Goal: Task Accomplishment & Management: Use online tool/utility

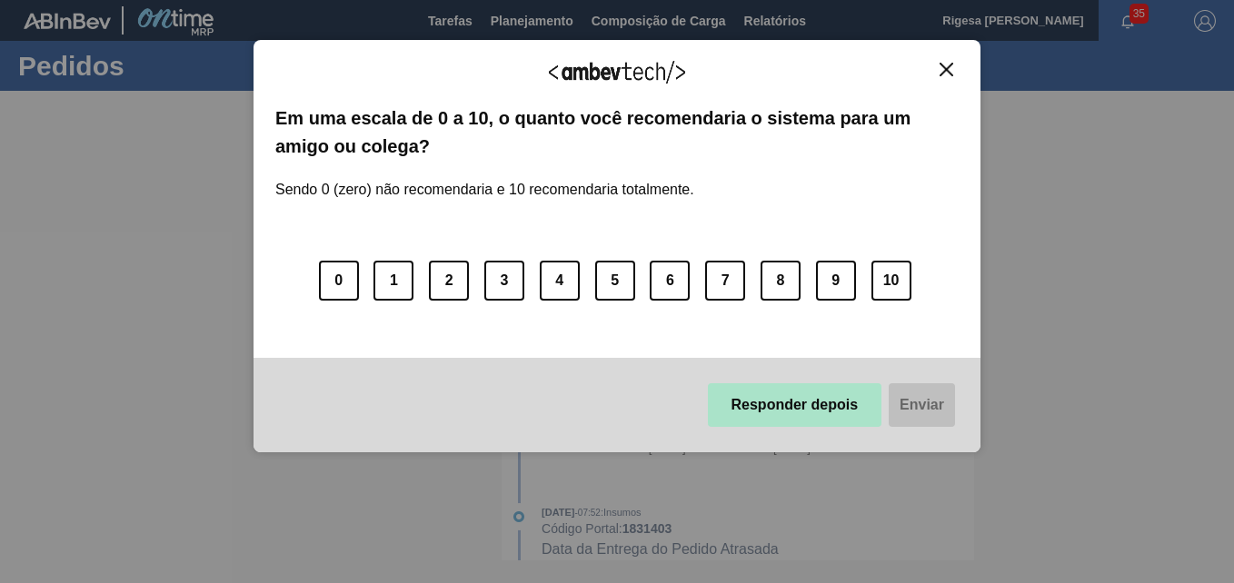
click at [783, 409] on button "Responder depois" at bounding box center [795, 406] width 174 height 44
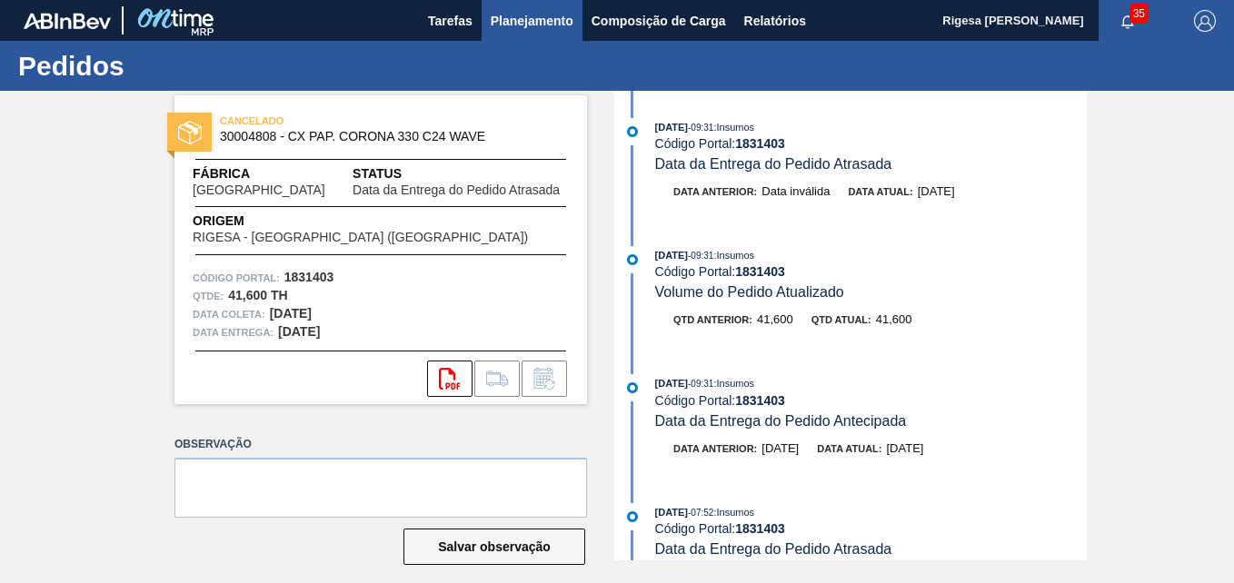
click at [525, 22] on span "Planejamento" at bounding box center [532, 21] width 83 height 22
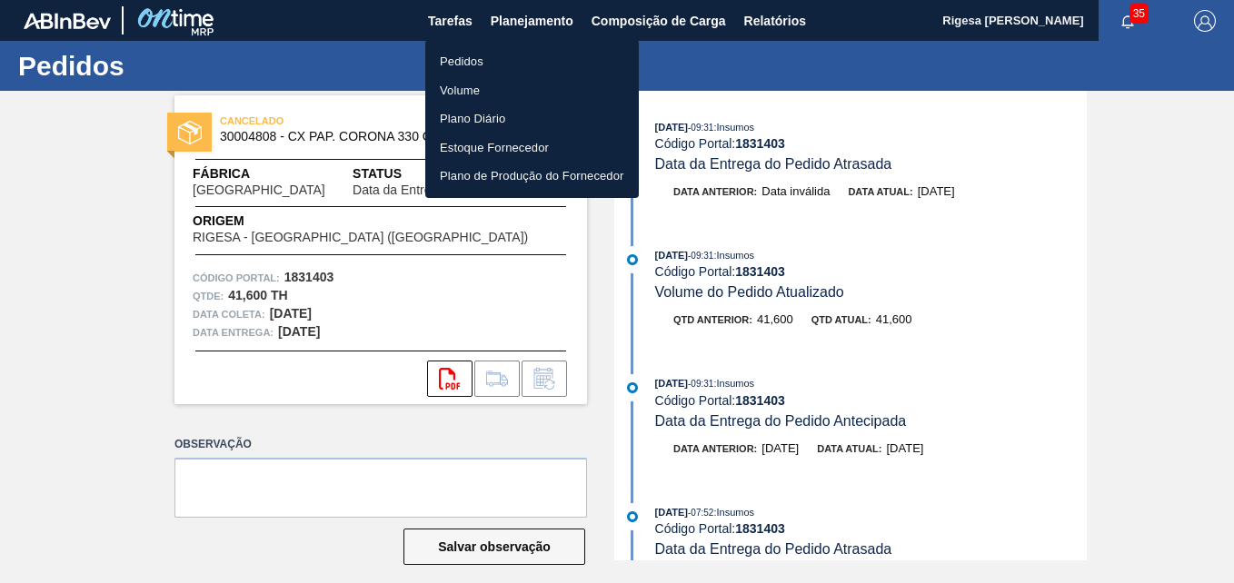
click at [490, 62] on li "Pedidos" at bounding box center [532, 61] width 214 height 29
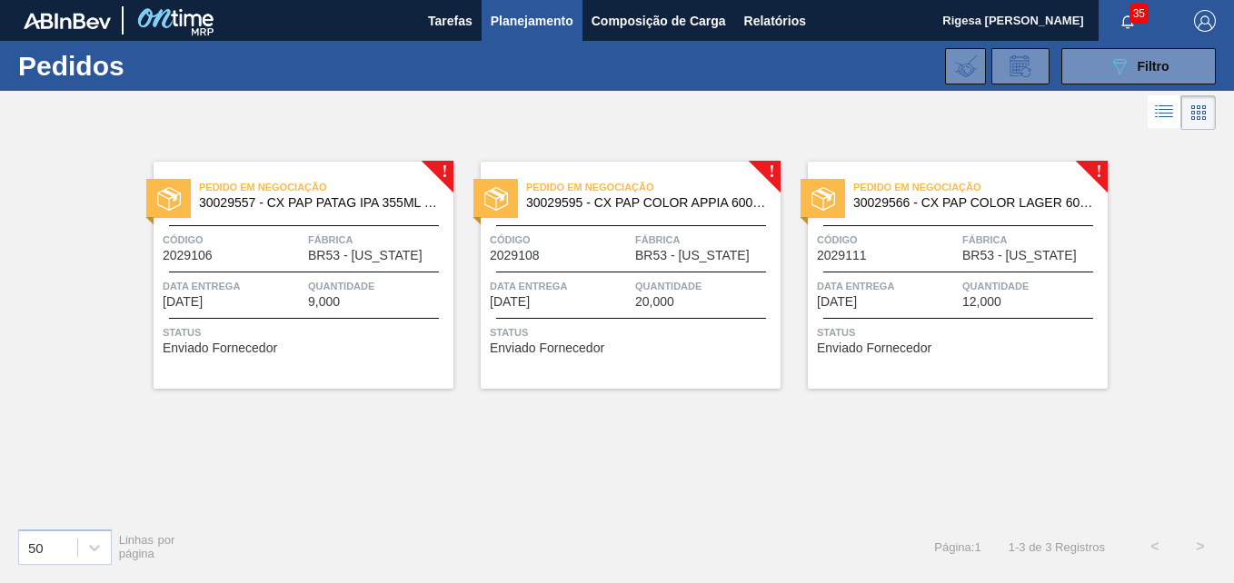
click at [613, 201] on span "30029595 - CX PAP COLOR APPIA 600ML C12 NIV24" at bounding box center [646, 203] width 240 height 14
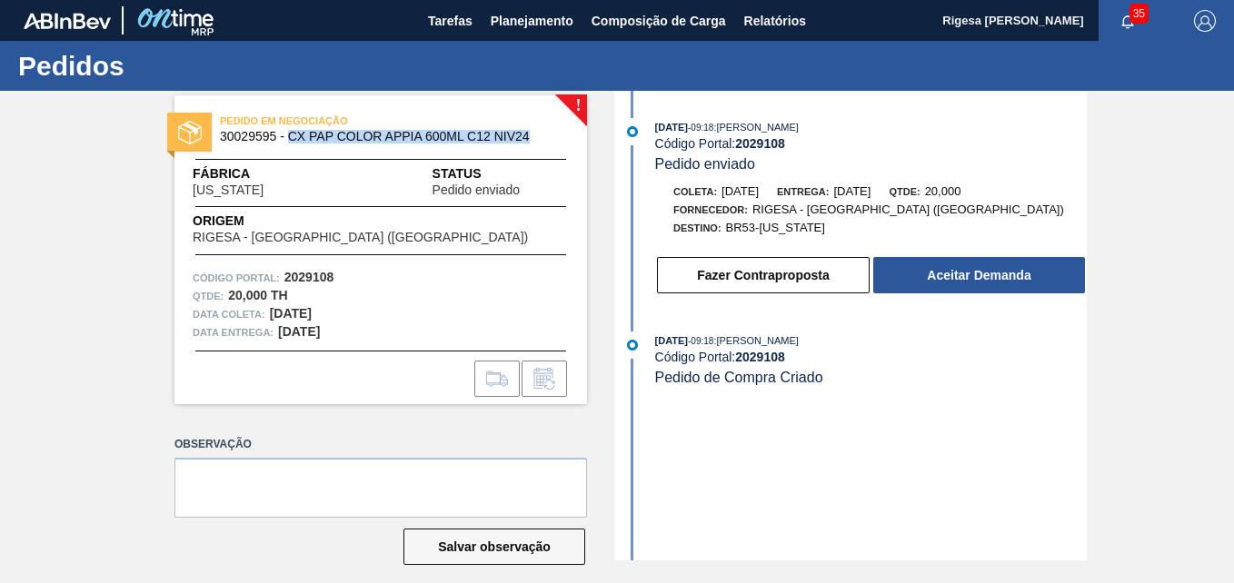
drag, startPoint x: 286, startPoint y: 132, endPoint x: 526, endPoint y: 137, distance: 240.0
click at [526, 137] on span "30029595 - CX PAP COLOR APPIA 600ML C12 NIV24" at bounding box center [385, 137] width 330 height 14
copy span "CX PAP COLOR APPIA 600ML C12 NIV24"
click at [244, 136] on span "30029595 - CX PAP COLOR APPIA 600ML C12 NIV24" at bounding box center [385, 137] width 330 height 14
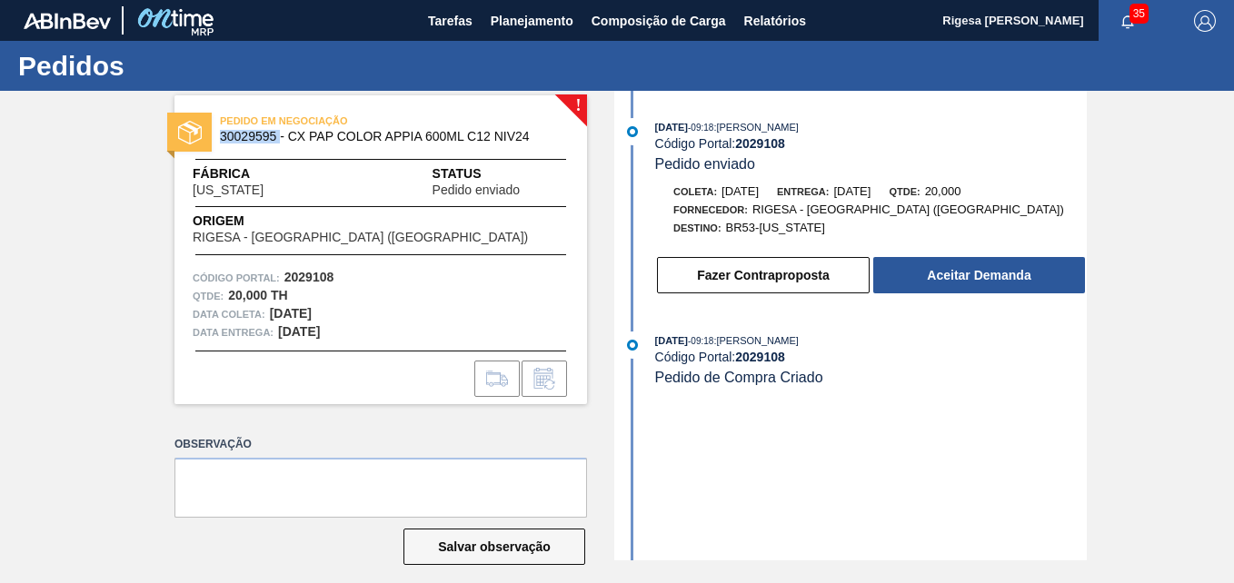
copy span "30029595"
click at [254, 134] on span "30029595 - CX PAP COLOR APPIA 600ML C12 NIV24" at bounding box center [385, 137] width 330 height 14
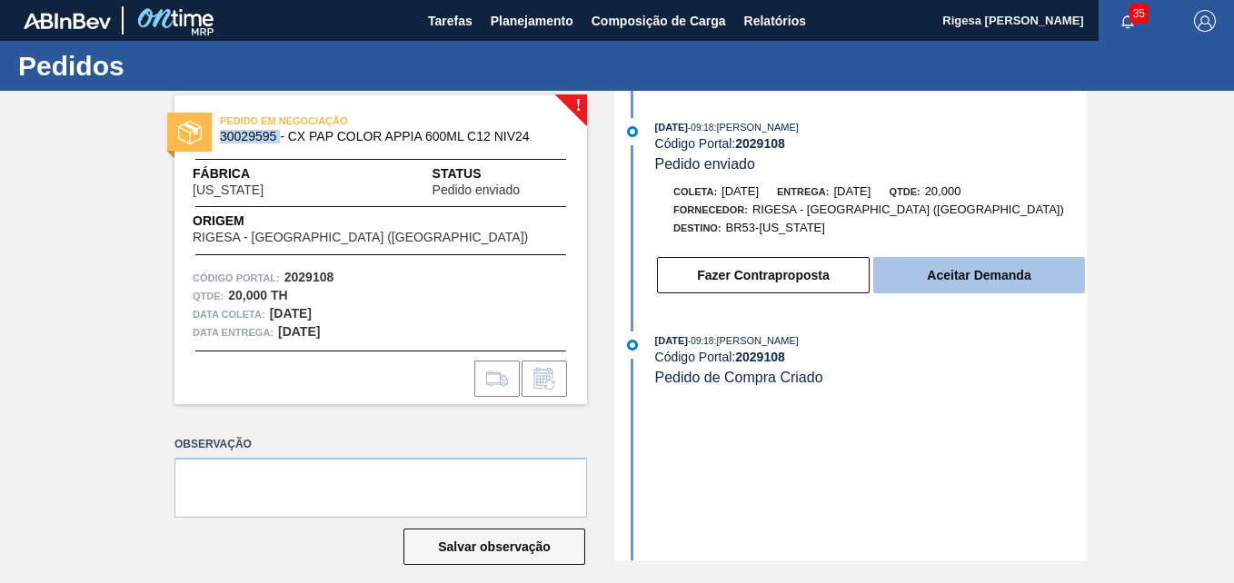
click at [960, 270] on button "Aceitar Demanda" at bounding box center [979, 275] width 212 height 36
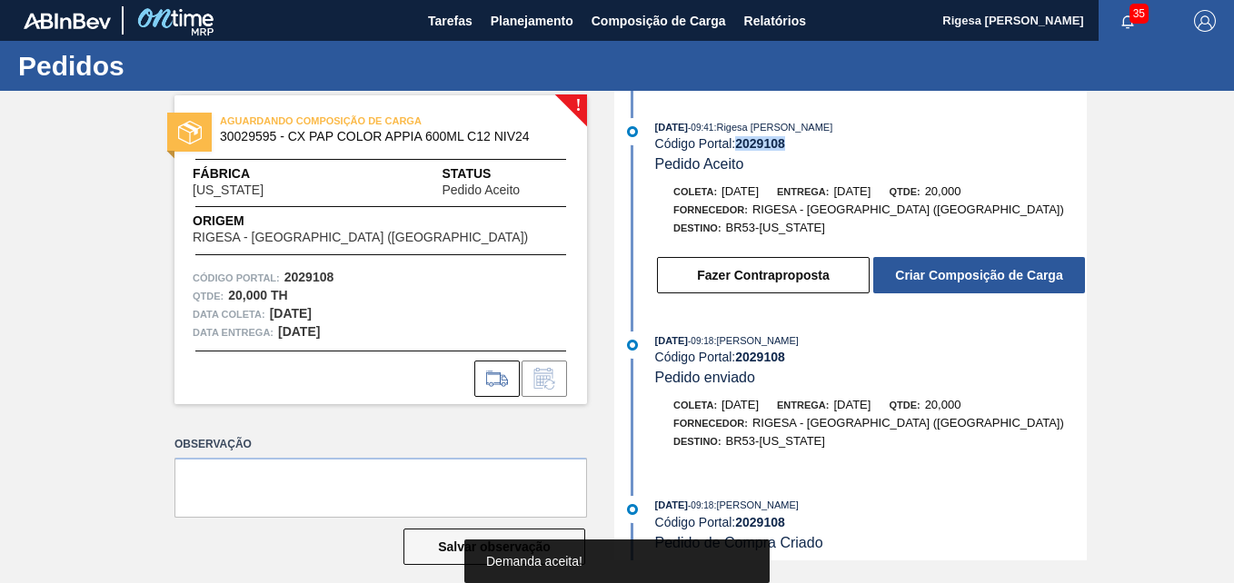
drag, startPoint x: 790, startPoint y: 146, endPoint x: 734, endPoint y: 145, distance: 55.4
click at [734, 145] on div "Código Portal: 2029108" at bounding box center [871, 143] width 432 height 15
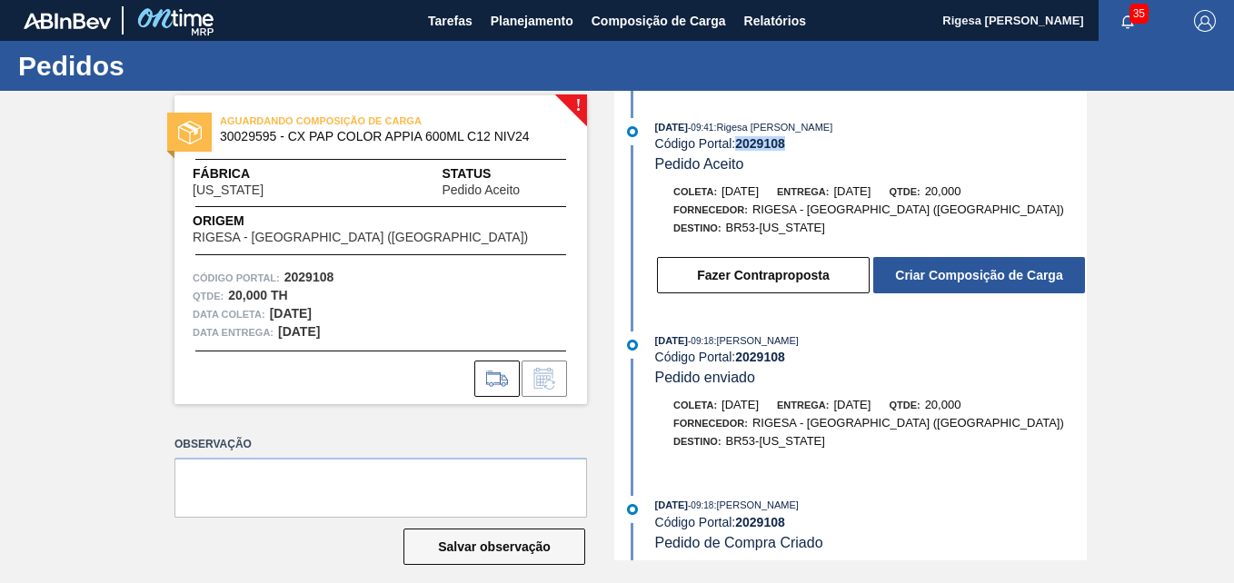
copy div "2029108"
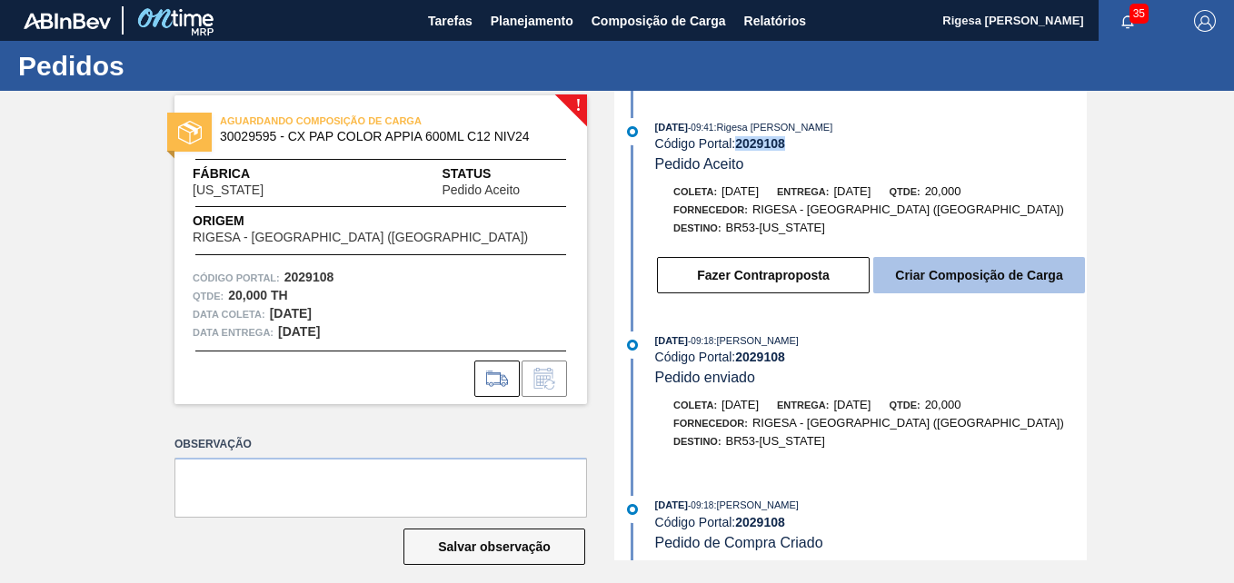
click at [971, 275] on button "Criar Composição de Carga" at bounding box center [979, 275] width 212 height 36
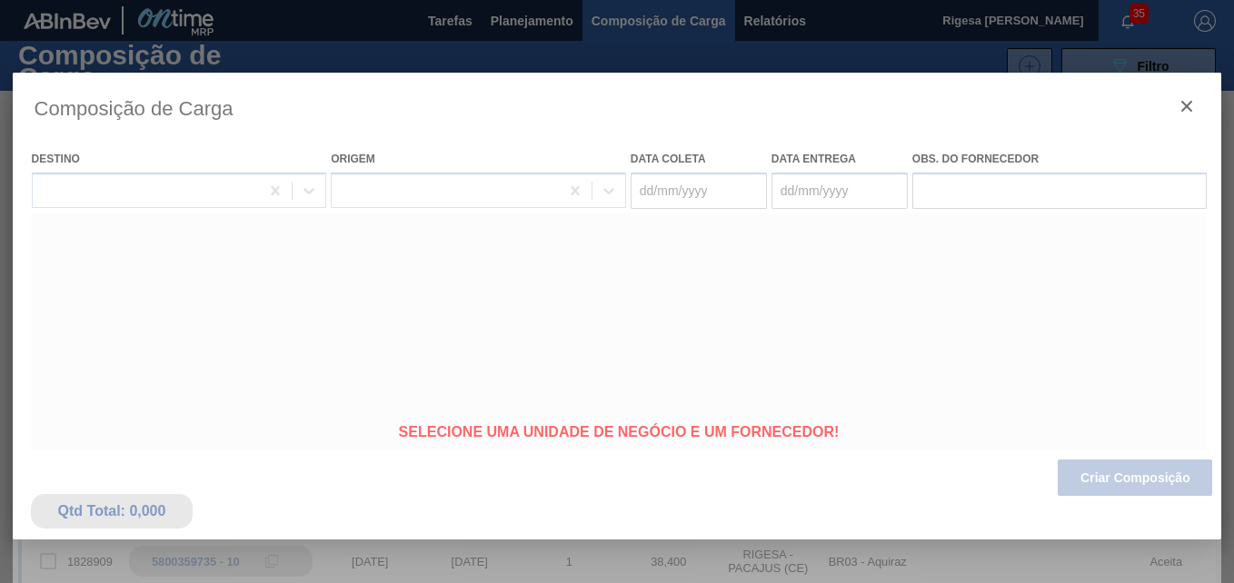
type coleta "[DATE]"
type entrega "[DATE]"
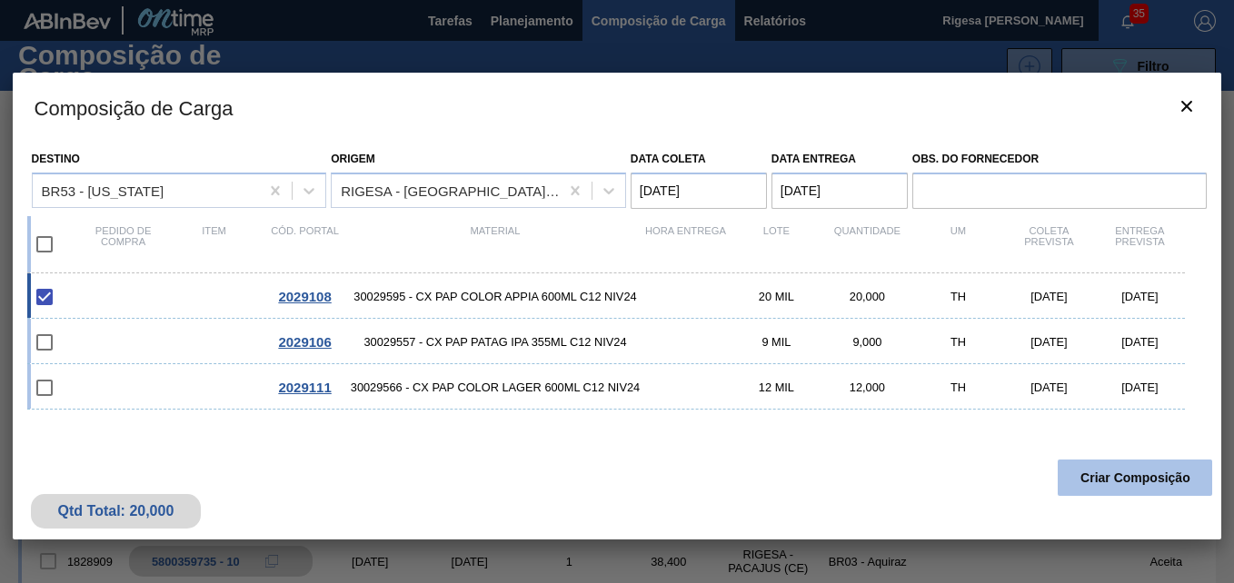
click at [1108, 483] on button "Criar Composição" at bounding box center [1135, 478] width 154 height 36
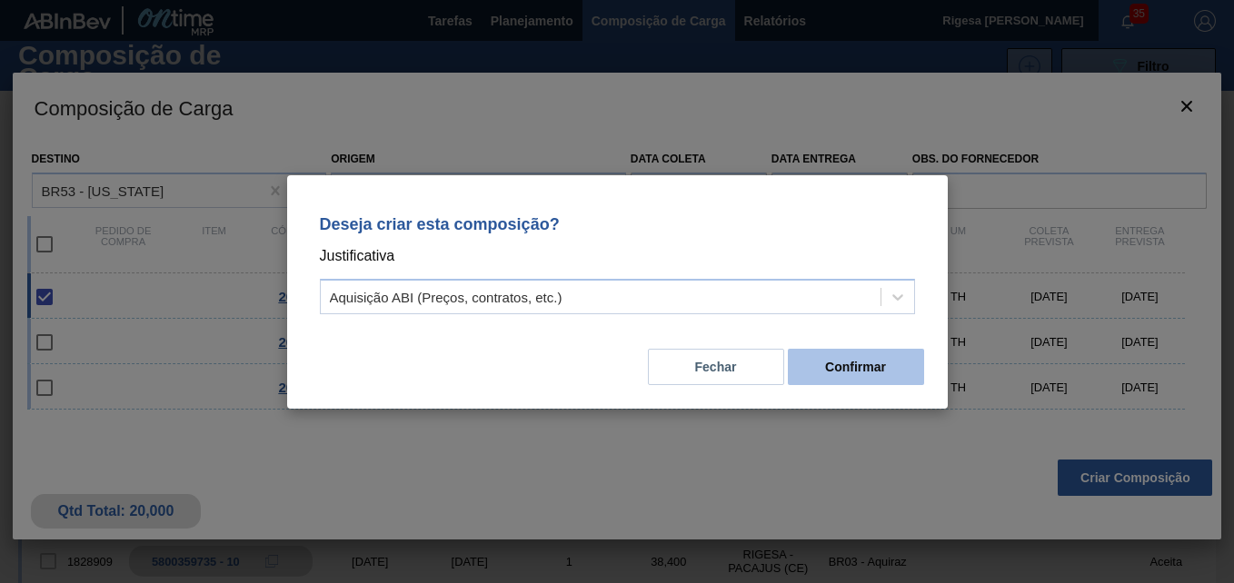
click at [877, 374] on button "Confirmar" at bounding box center [856, 367] width 136 height 36
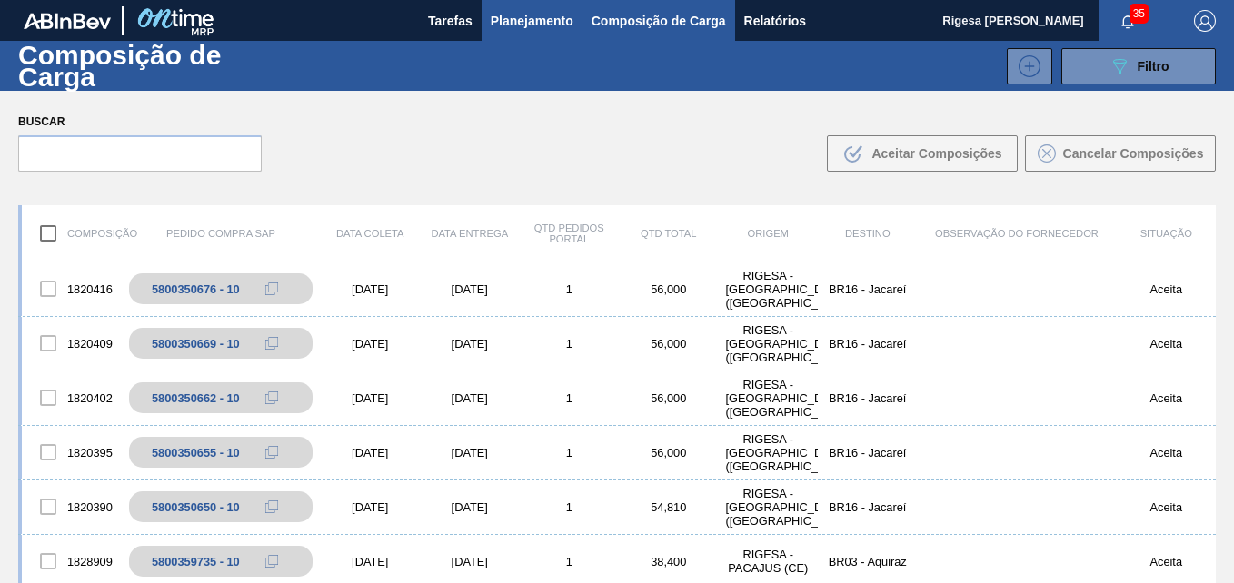
click at [526, 24] on span "Planejamento" at bounding box center [532, 21] width 83 height 22
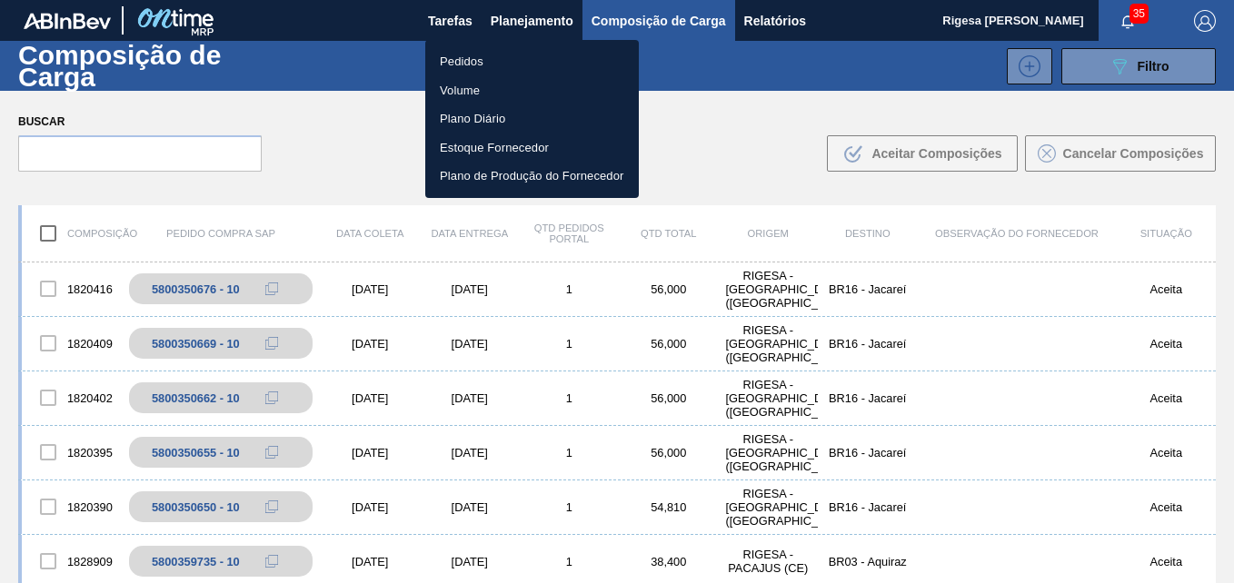
click at [477, 67] on li "Pedidos" at bounding box center [532, 61] width 214 height 29
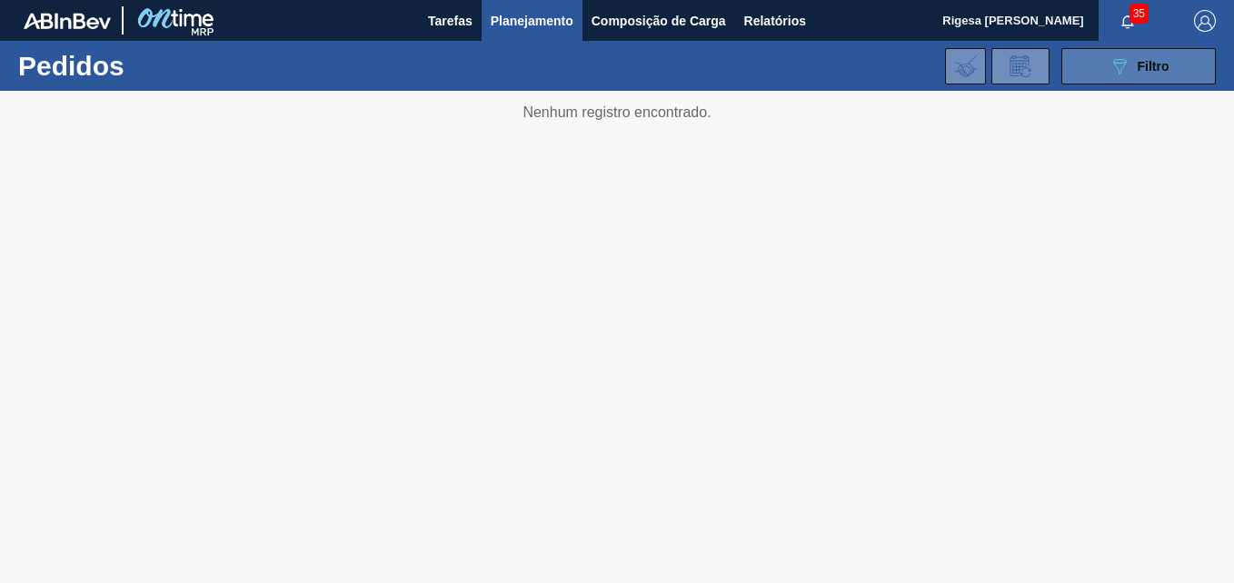
click at [1125, 73] on icon "089F7B8B-B2A5-4AFE-B5C0-19BA573D28AC" at bounding box center [1120, 66] width 22 height 22
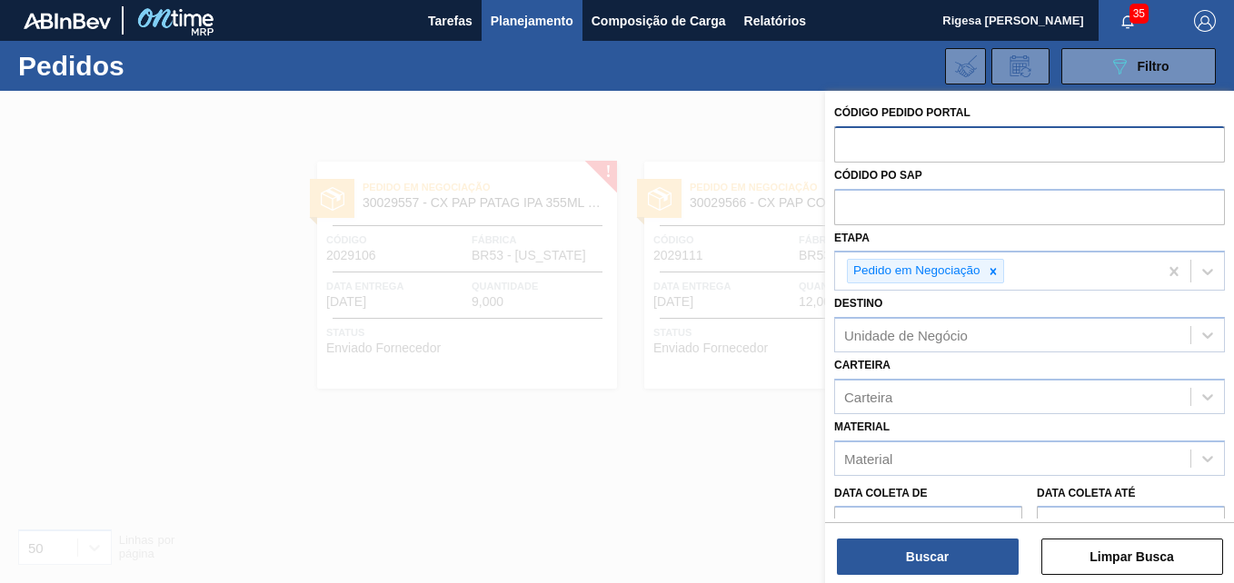
click at [901, 141] on input "text" at bounding box center [1029, 143] width 391 height 35
paste input "text"
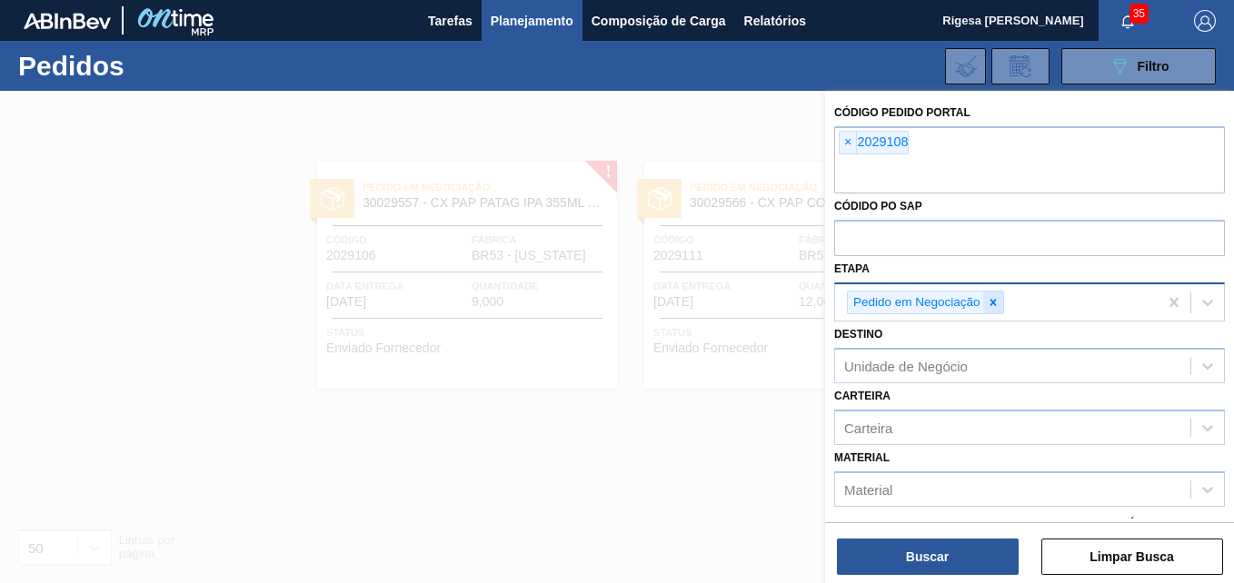
click at [996, 302] on icon at bounding box center [993, 302] width 13 height 13
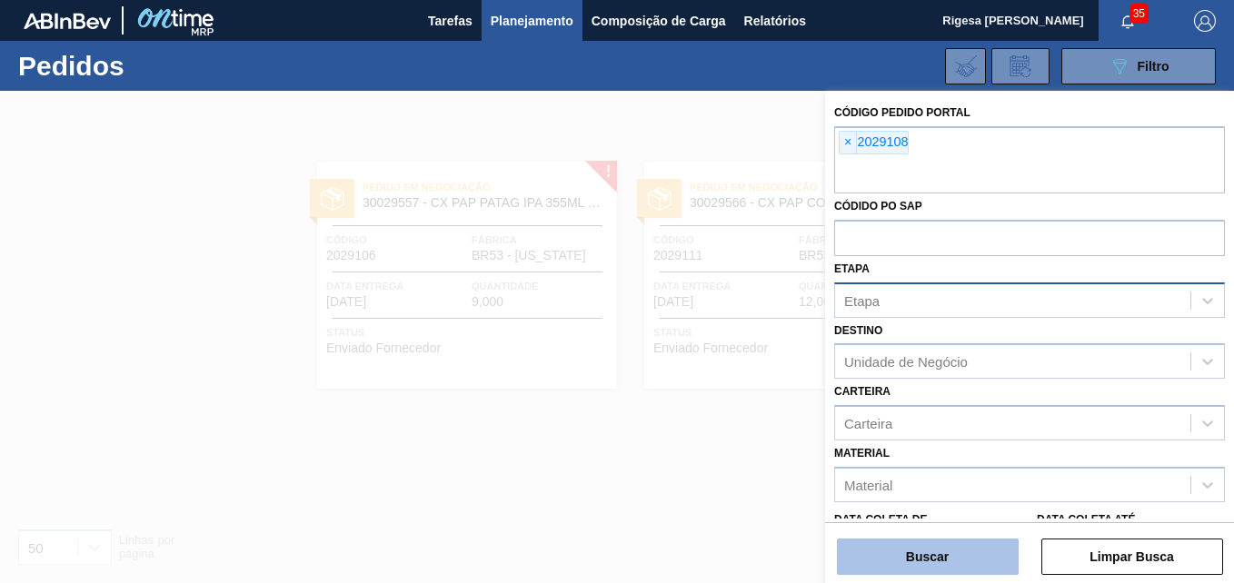
click at [939, 554] on button "Buscar" at bounding box center [928, 557] width 182 height 36
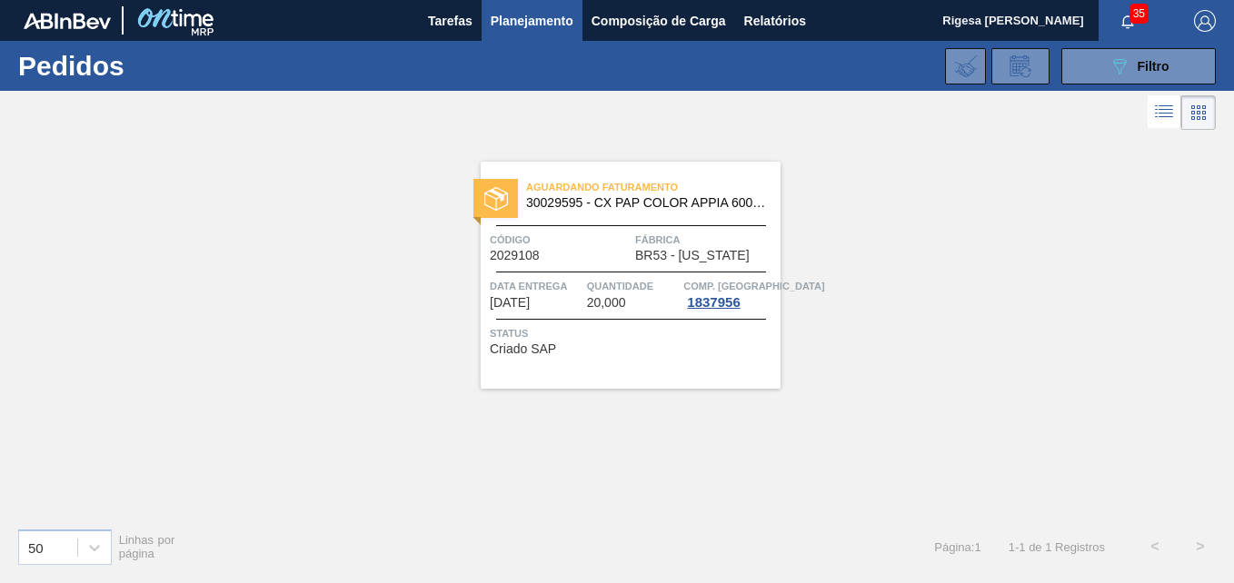
click at [593, 206] on span "30029595 - CX PAP COLOR APPIA 600ML C12 NIV24" at bounding box center [646, 203] width 240 height 14
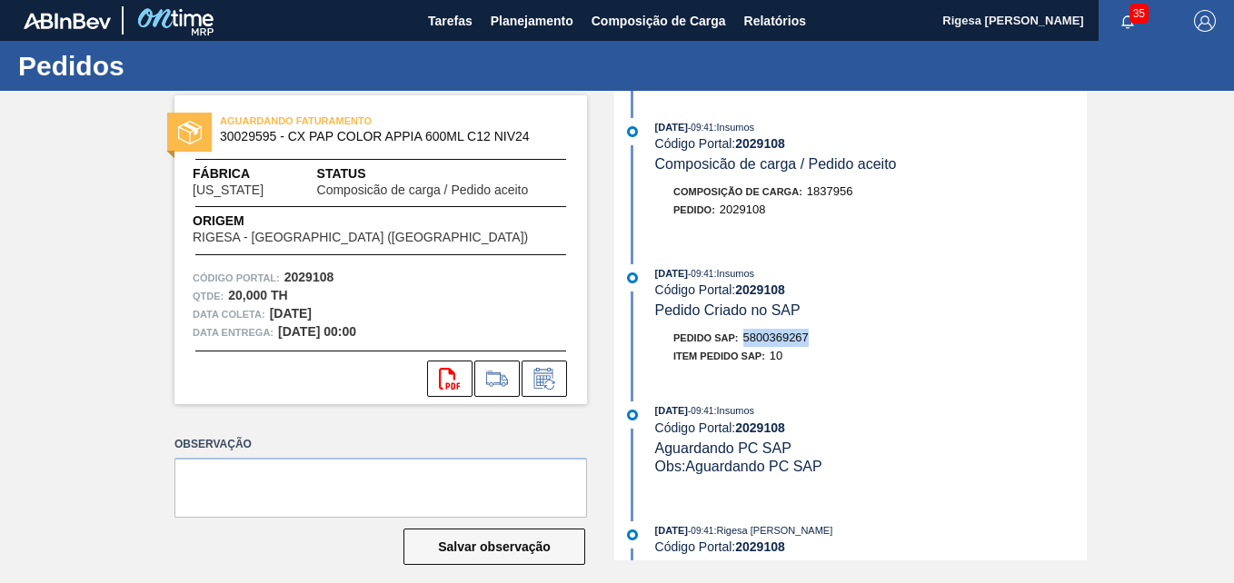
drag, startPoint x: 809, startPoint y: 336, endPoint x: 747, endPoint y: 337, distance: 61.8
click at [747, 337] on span "5800369267" at bounding box center [775, 338] width 65 height 14
copy span "5800369267"
click at [534, 17] on span "Planejamento" at bounding box center [532, 21] width 83 height 22
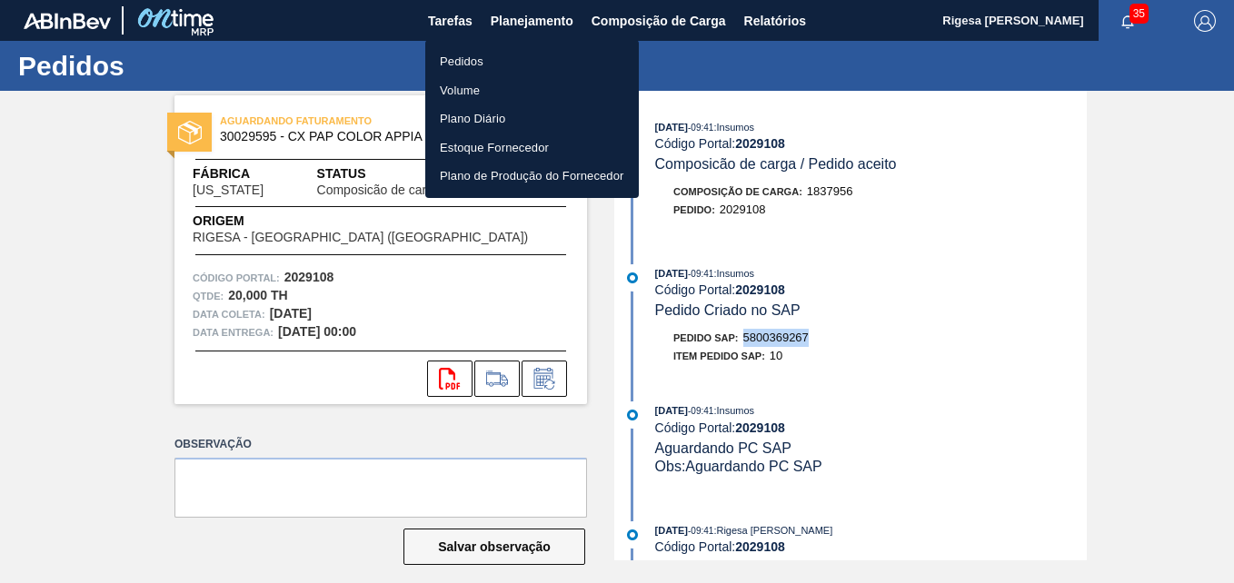
click at [477, 60] on li "Pedidos" at bounding box center [532, 61] width 214 height 29
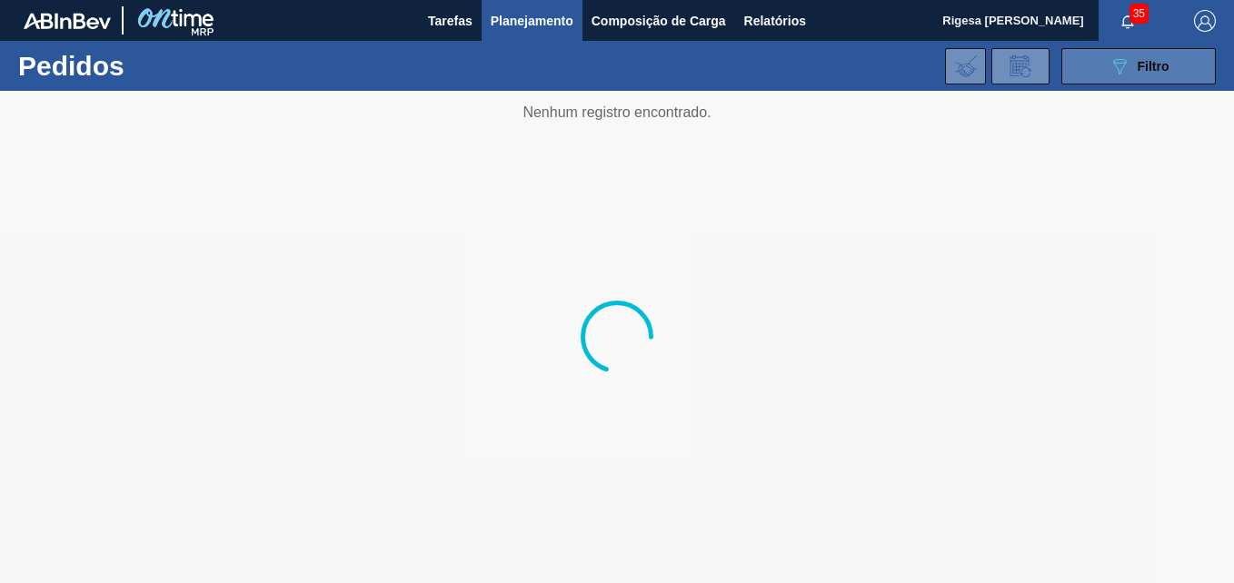
click at [1099, 63] on button "089F7B8B-B2A5-4AFE-B5C0-19BA573D28AC Filtro" at bounding box center [1138, 66] width 154 height 36
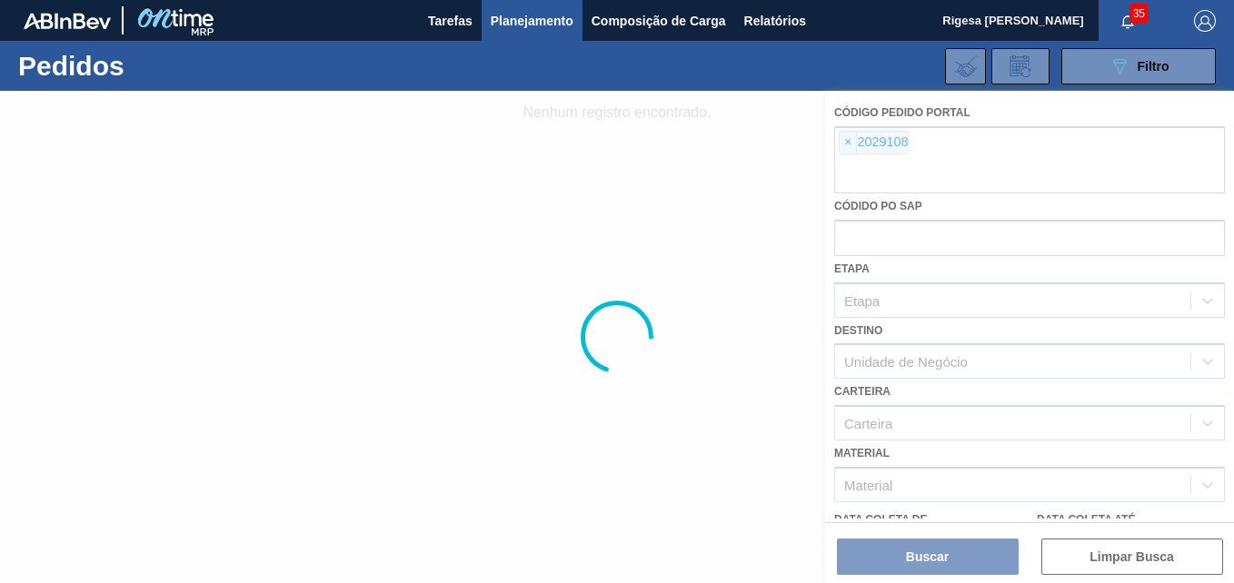
click at [849, 144] on div at bounding box center [617, 337] width 1234 height 493
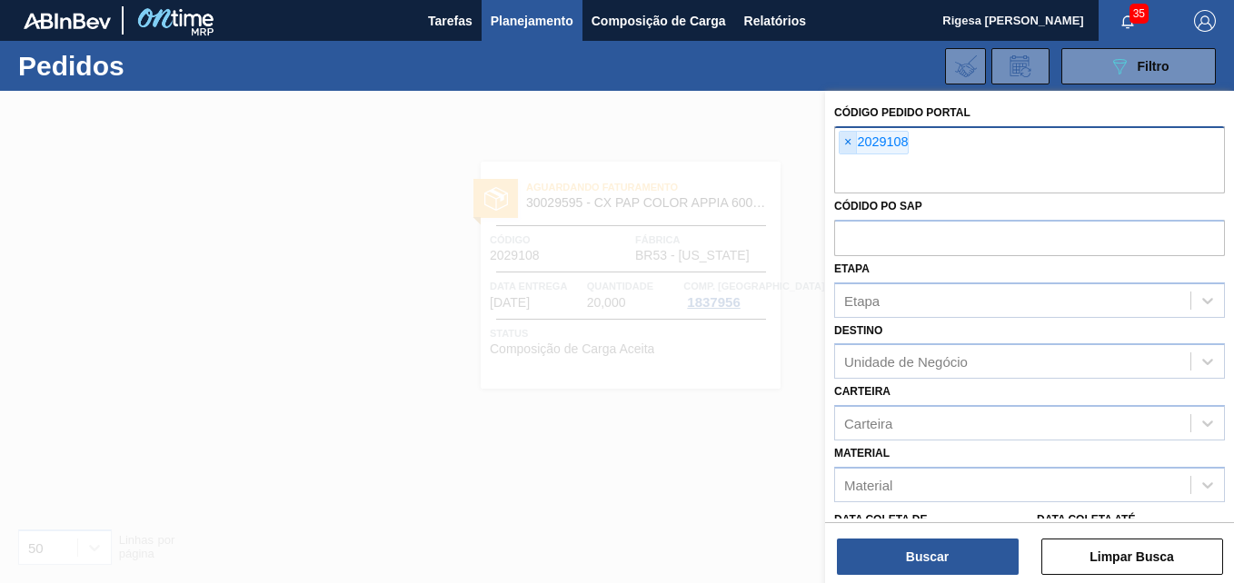
click at [846, 140] on span "×" at bounding box center [848, 143] width 17 height 22
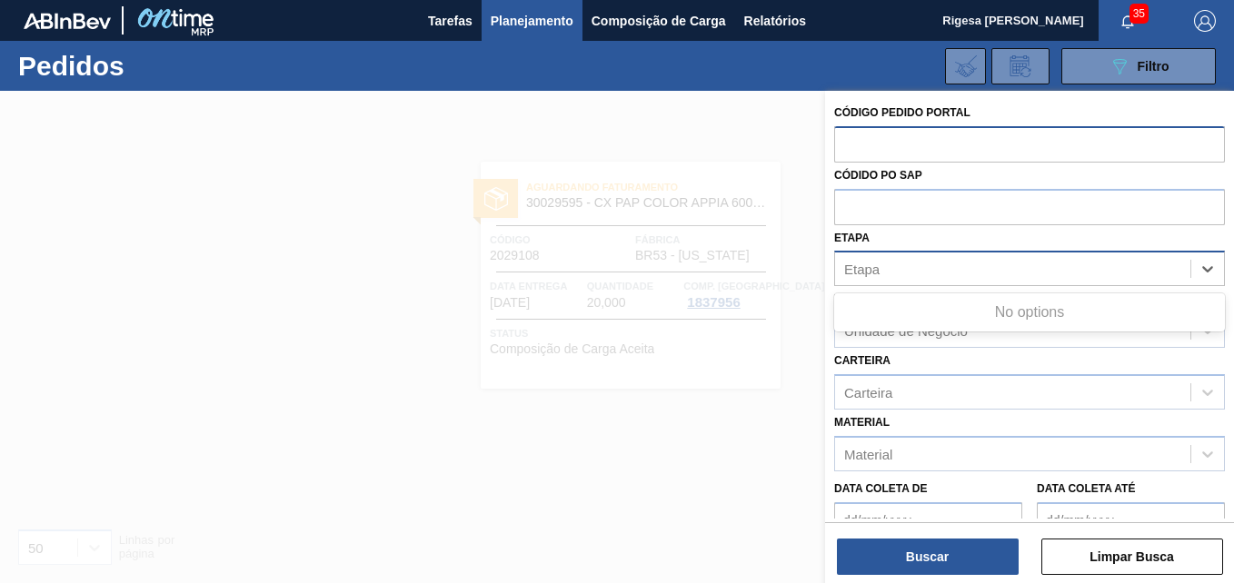
click at [893, 273] on div "Etapa" at bounding box center [1012, 269] width 355 height 26
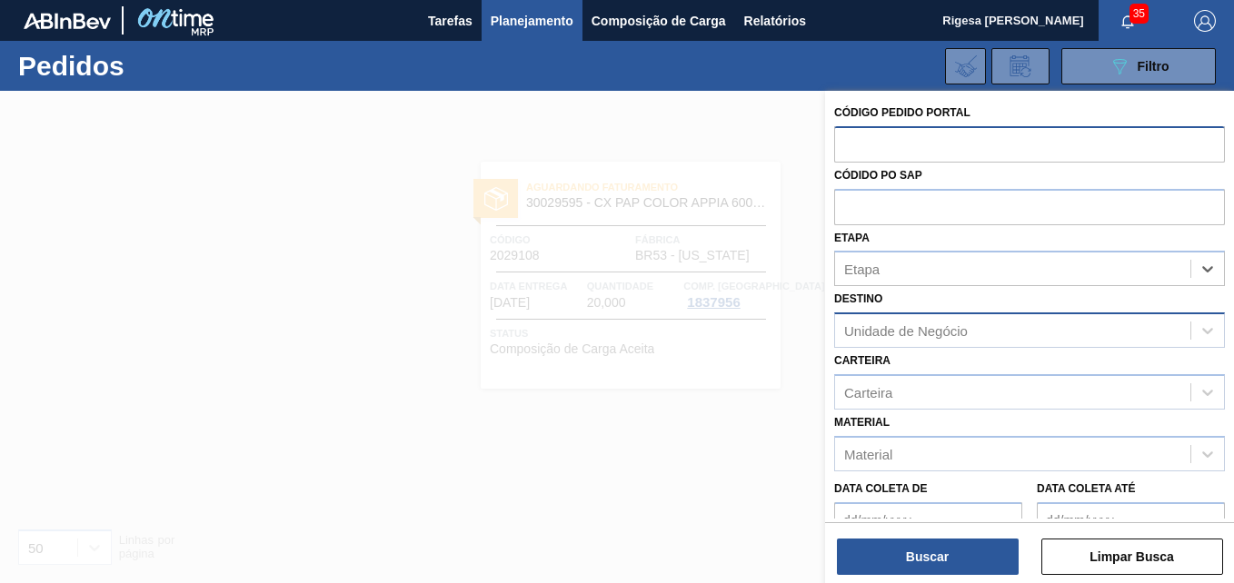
click at [894, 325] on div "Unidade de Negócio" at bounding box center [906, 331] width 124 height 15
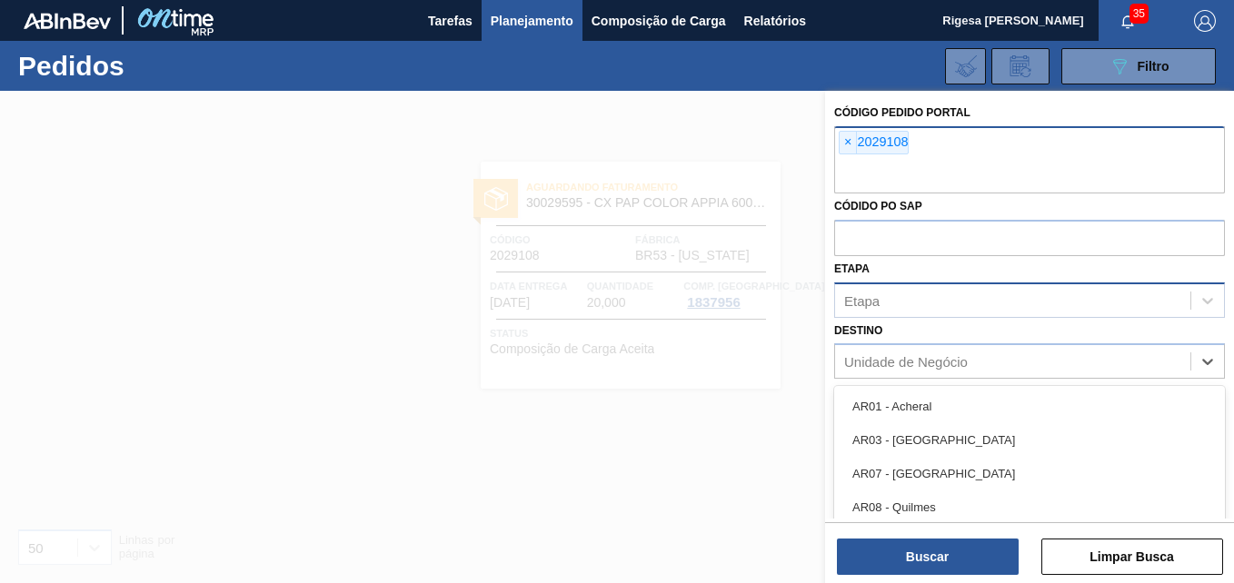
click at [902, 317] on div "Etapa" at bounding box center [1029, 300] width 391 height 35
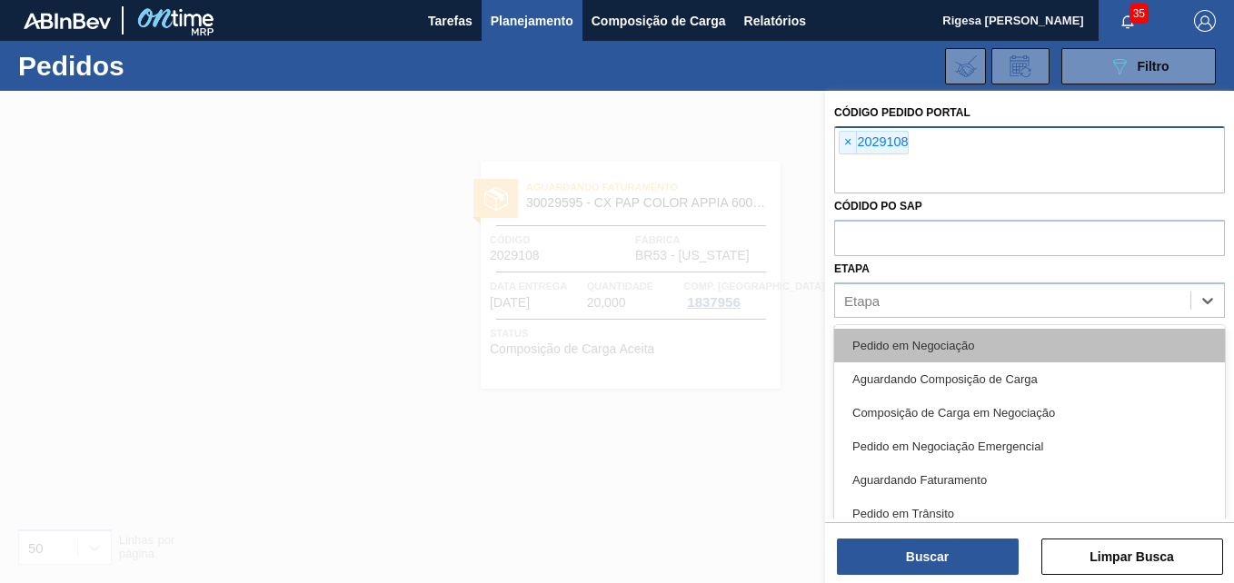
click at [912, 342] on div "Pedido em Negociação" at bounding box center [1029, 346] width 391 height 34
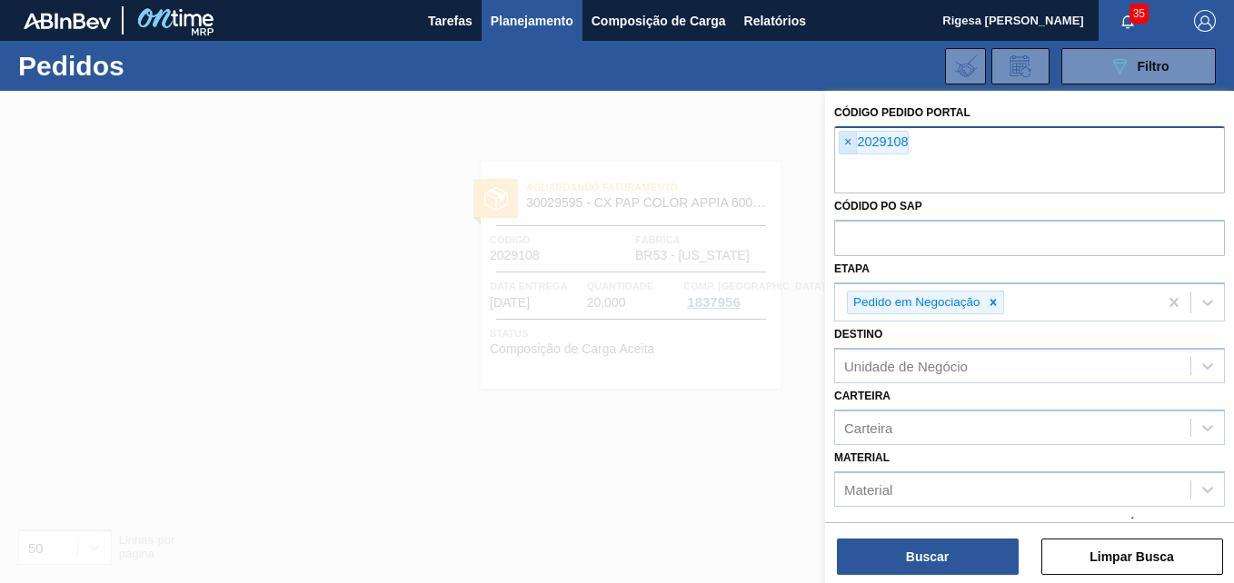
click at [845, 140] on span "×" at bounding box center [848, 143] width 17 height 22
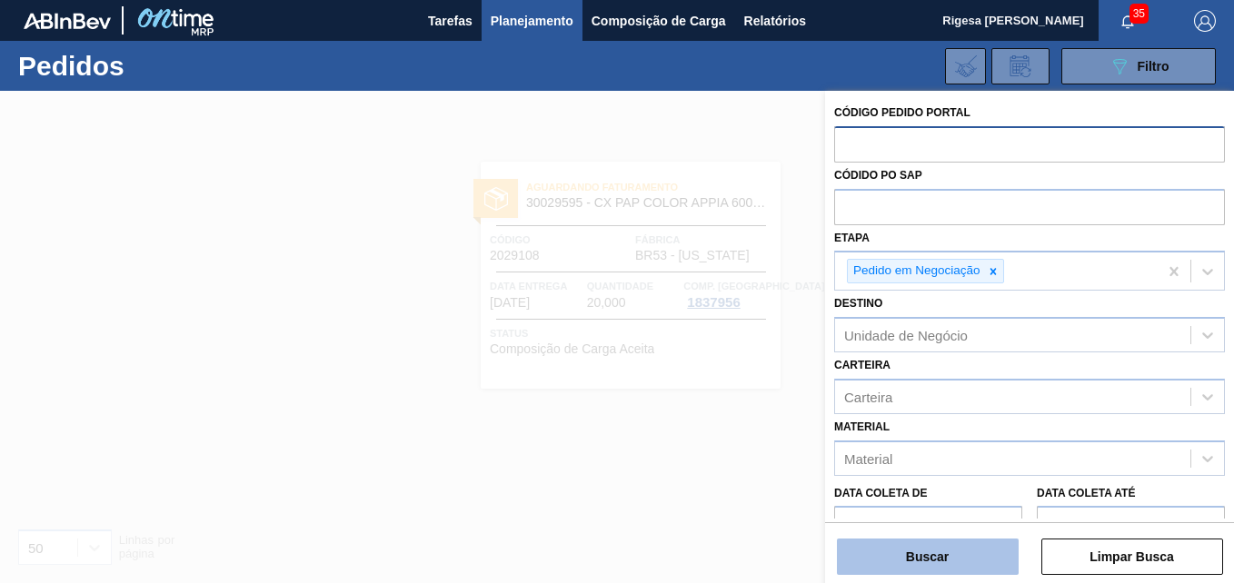
click at [924, 565] on button "Buscar" at bounding box center [928, 557] width 182 height 36
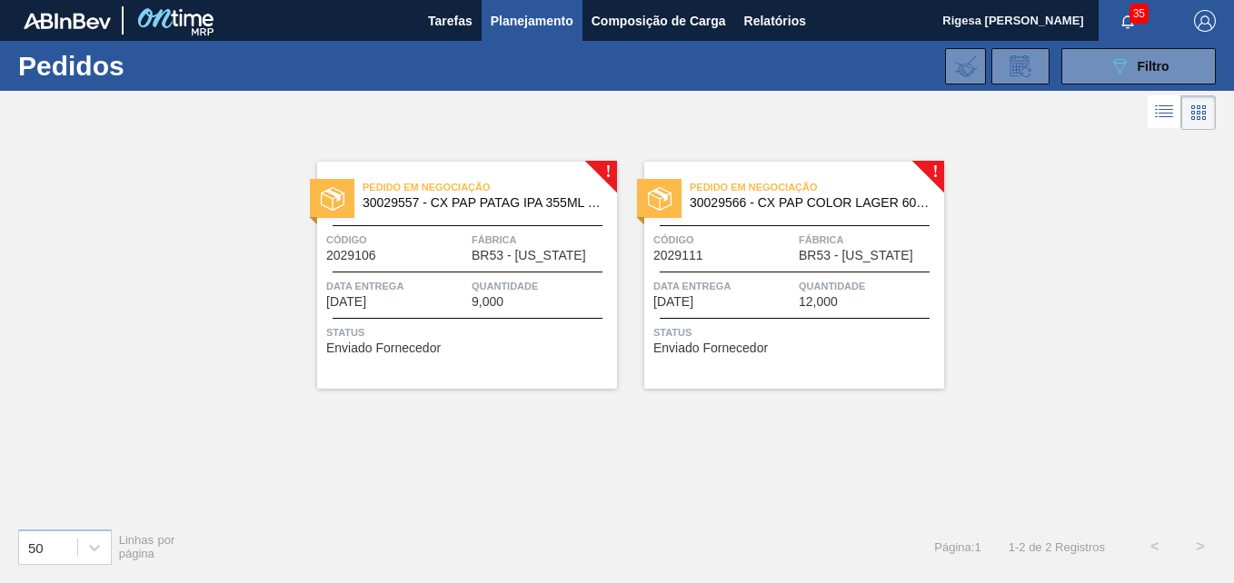
click at [760, 237] on span "Código" at bounding box center [723, 240] width 141 height 18
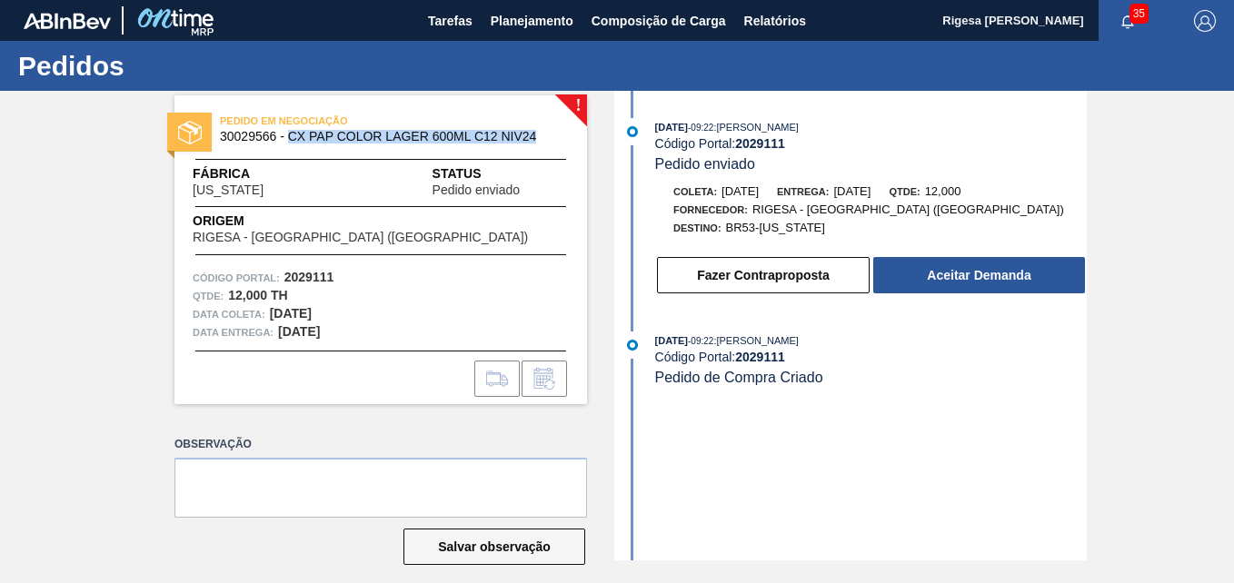
drag, startPoint x: 286, startPoint y: 135, endPoint x: 540, endPoint y: 143, distance: 253.7
click at [540, 143] on span "30029566 - CX PAP COLOR LAGER 600ML C12 NIV24" at bounding box center [385, 137] width 330 height 14
copy span "CX PAP COLOR LAGER 600ML C12 NIV24"
click at [240, 131] on span "30029566 - CX PAP COLOR LAGER 600ML C12 NIV24" at bounding box center [385, 137] width 330 height 14
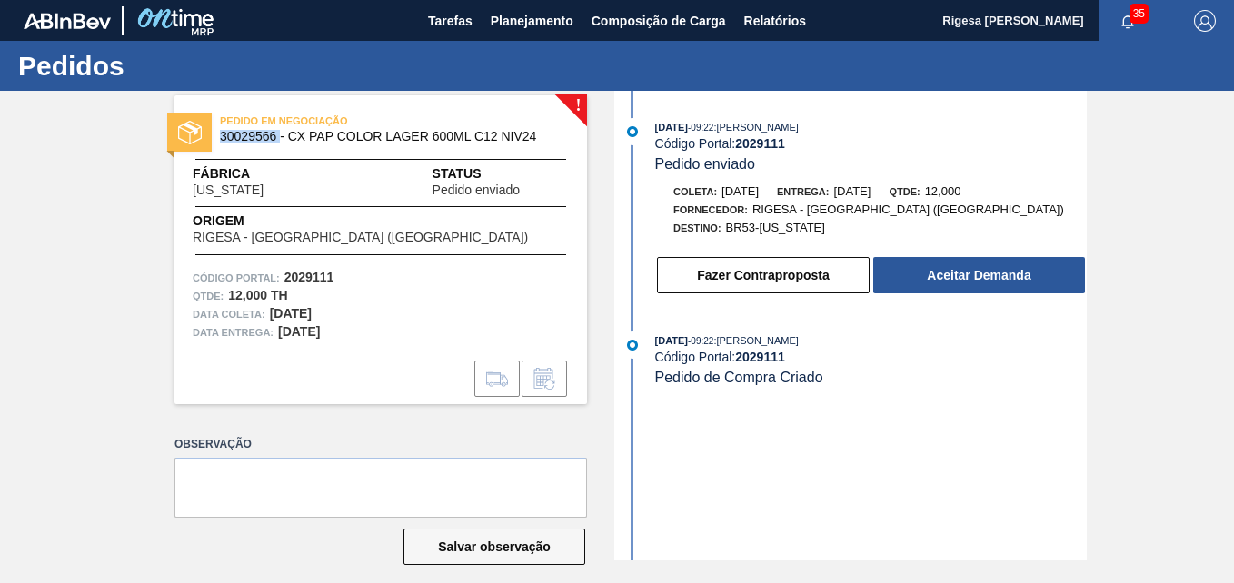
copy span "30029566"
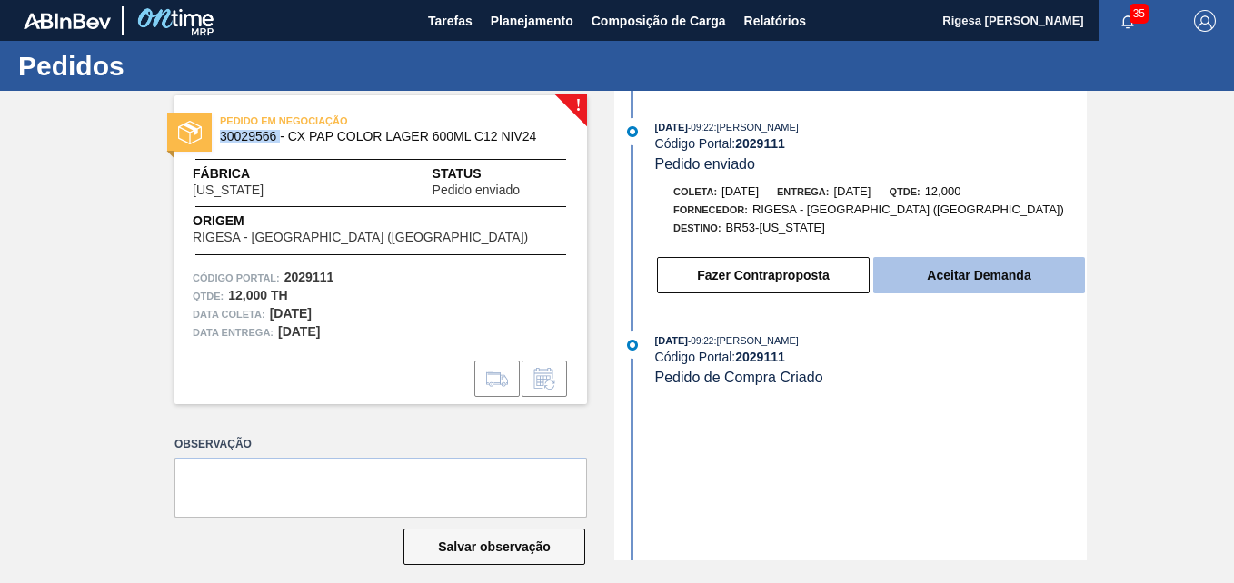
click at [966, 275] on button "Aceitar Demanda" at bounding box center [979, 275] width 212 height 36
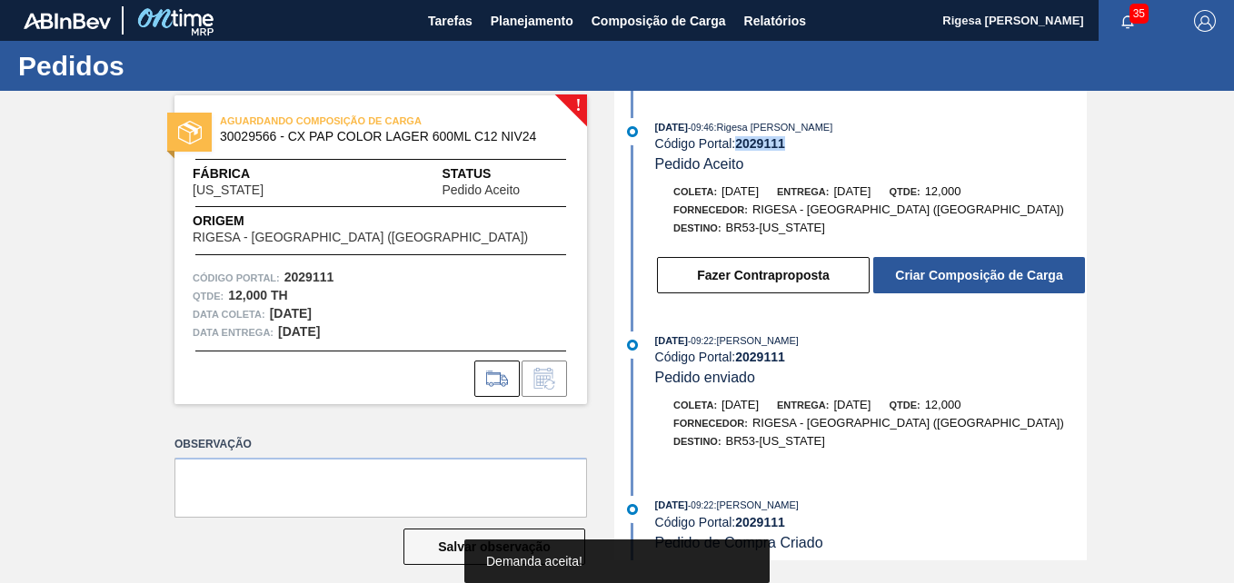
drag, startPoint x: 785, startPoint y: 146, endPoint x: 736, endPoint y: 149, distance: 49.2
click at [736, 149] on div "Código Portal: 2029111" at bounding box center [871, 143] width 432 height 15
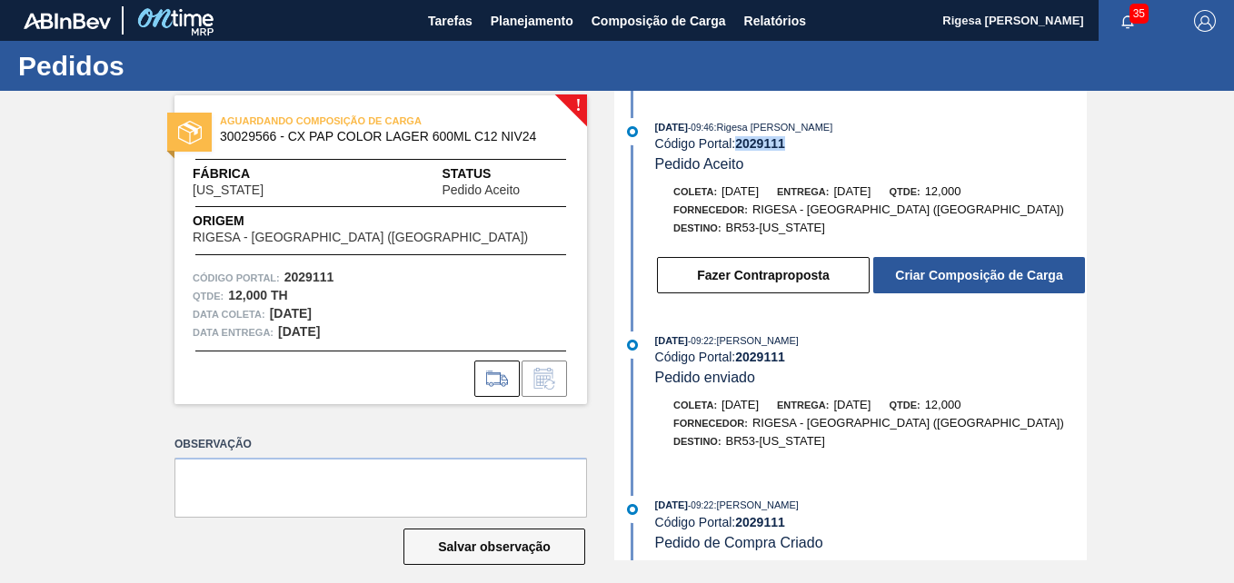
copy strong "2029111"
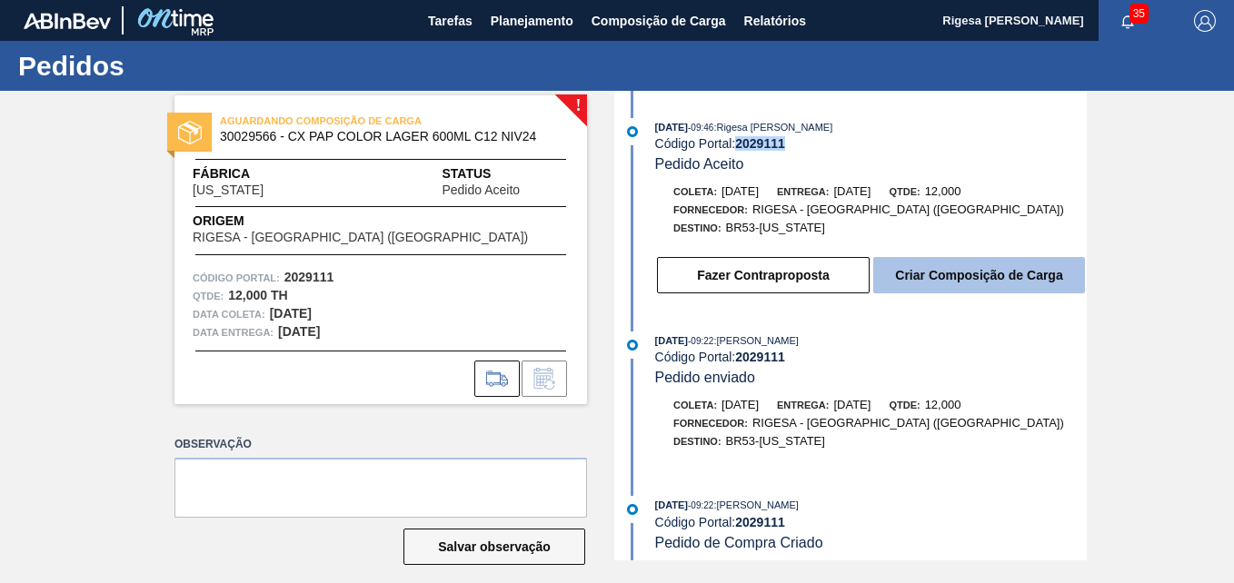
click at [1037, 267] on button "Criar Composição de Carga" at bounding box center [979, 275] width 212 height 36
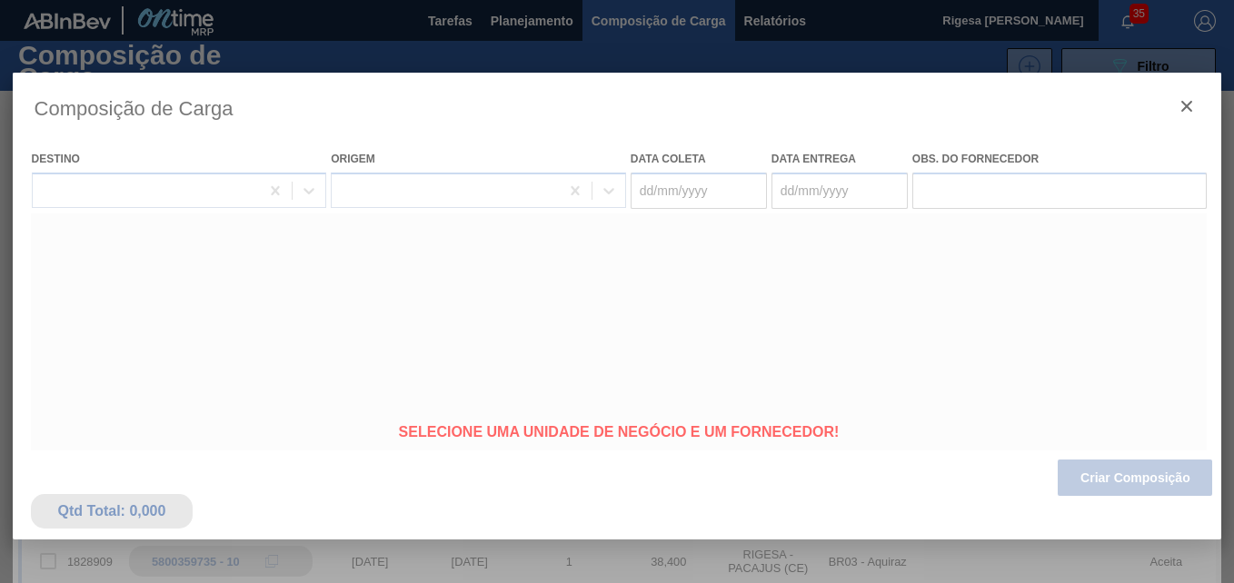
type coleta "[DATE]"
type entrega "[DATE]"
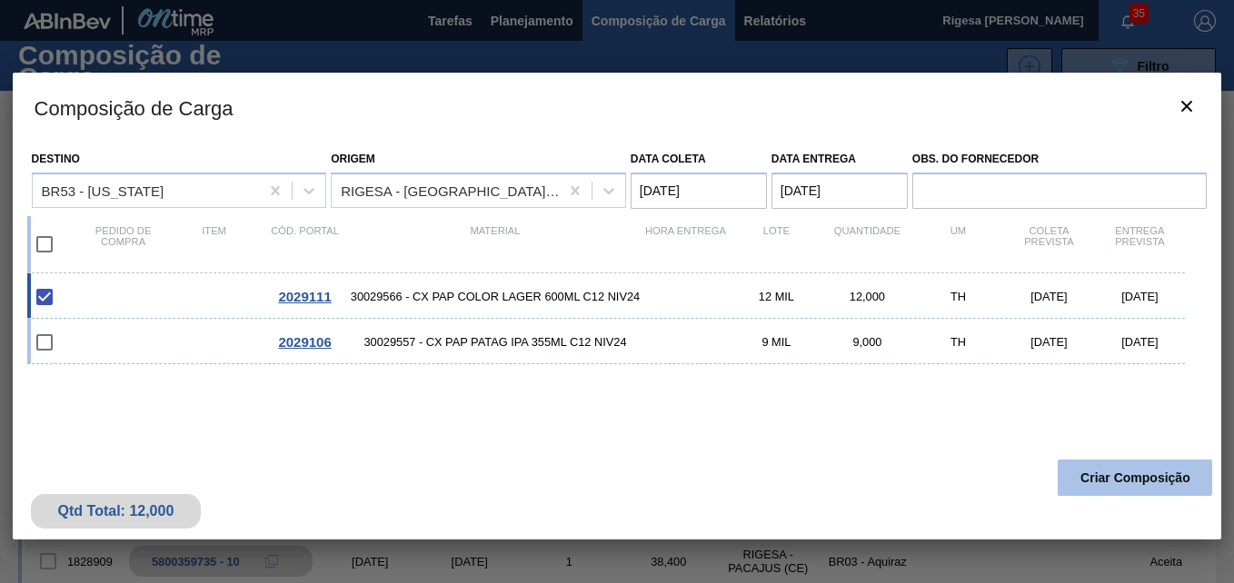
click at [1111, 484] on button "Criar Composição" at bounding box center [1135, 478] width 154 height 36
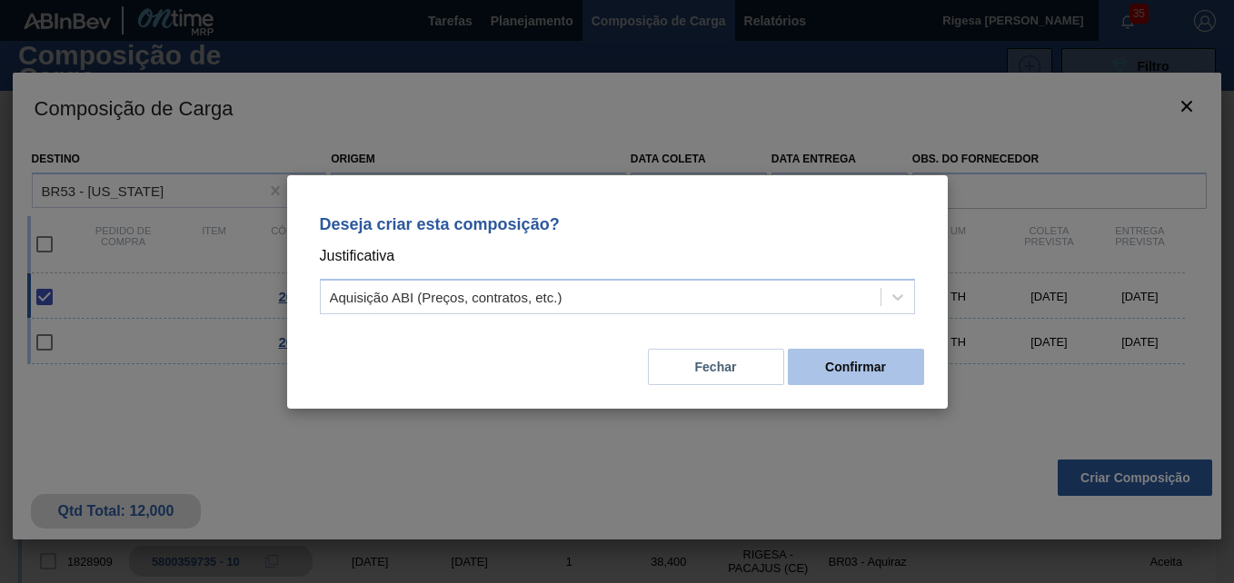
click at [843, 365] on button "Confirmar" at bounding box center [856, 367] width 136 height 36
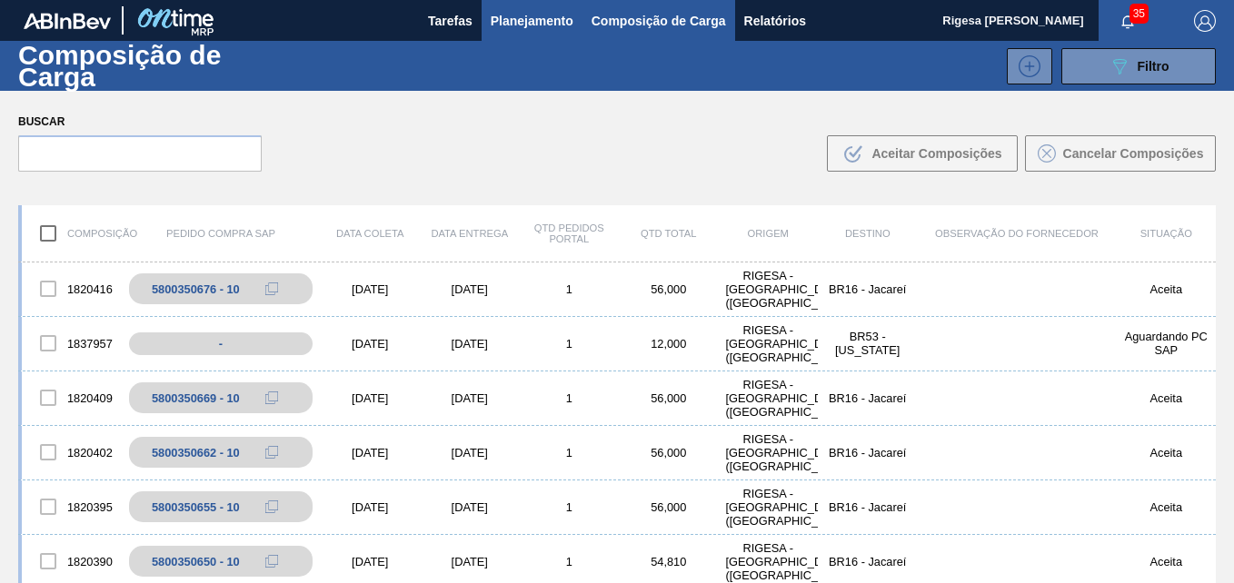
click at [521, 13] on span "Planejamento" at bounding box center [532, 21] width 83 height 22
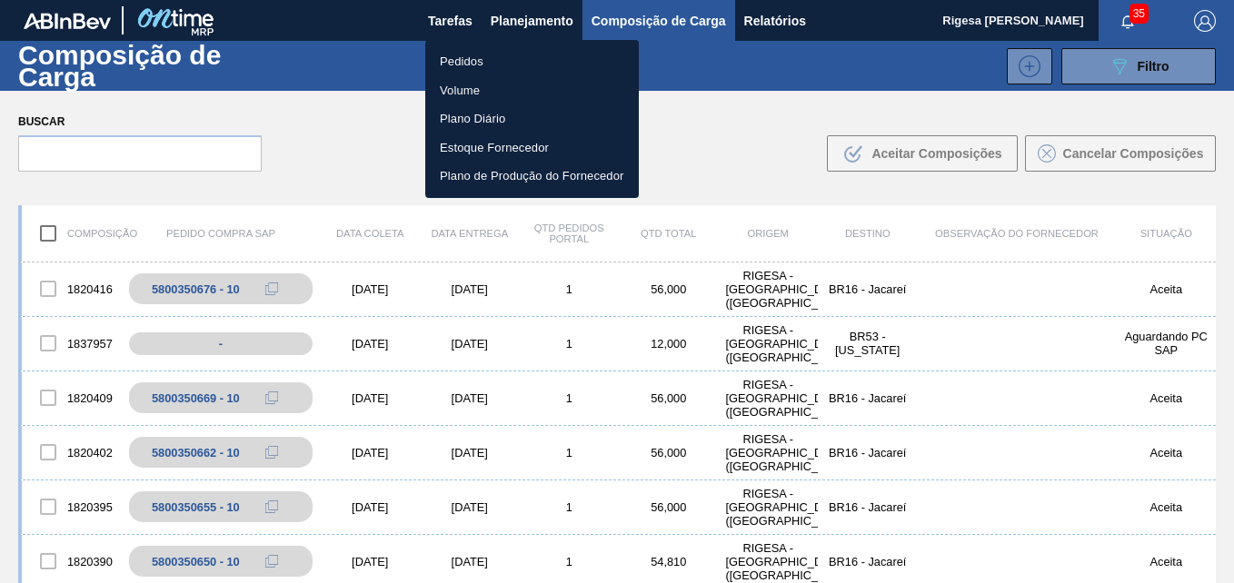
click at [465, 63] on li "Pedidos" at bounding box center [532, 61] width 214 height 29
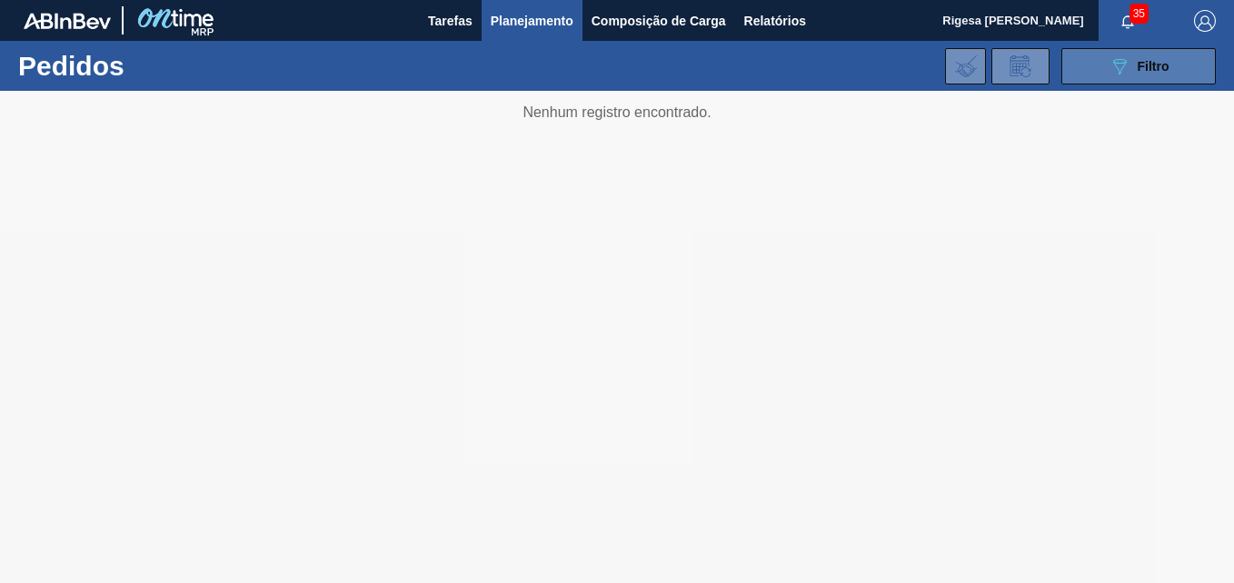
click at [1091, 69] on button "089F7B8B-B2A5-4AFE-B5C0-19BA573D28AC Filtro" at bounding box center [1138, 66] width 154 height 36
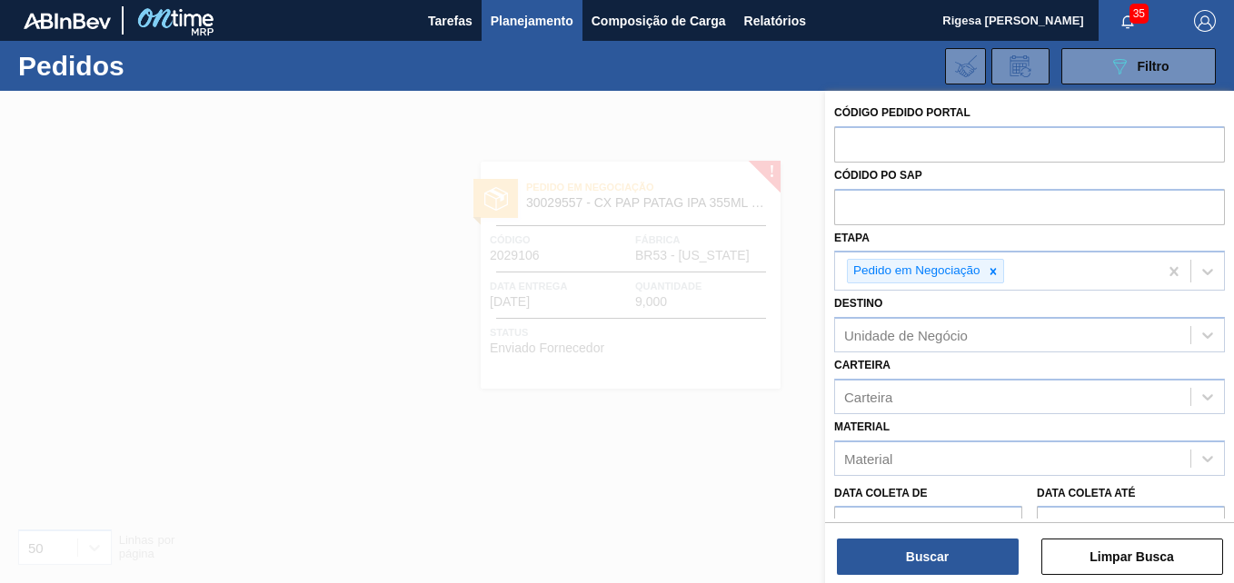
click at [875, 147] on input "text" at bounding box center [1029, 143] width 391 height 35
paste input "2029111"
click at [991, 274] on icon at bounding box center [993, 271] width 13 height 13
type input "2029111"
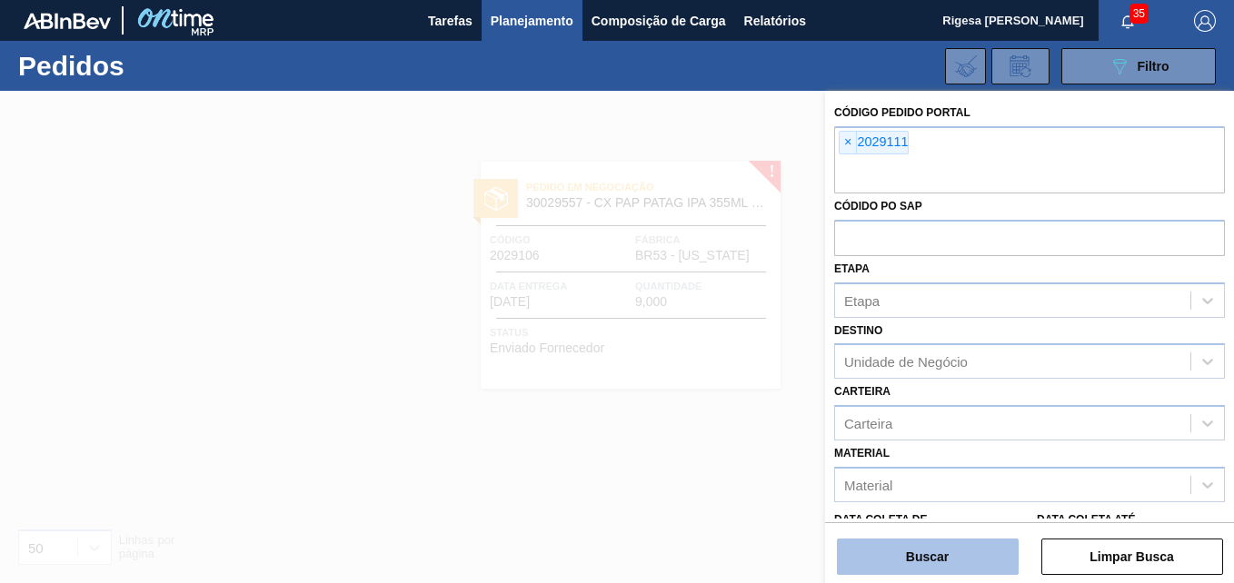
click at [953, 556] on button "Buscar" at bounding box center [928, 557] width 182 height 36
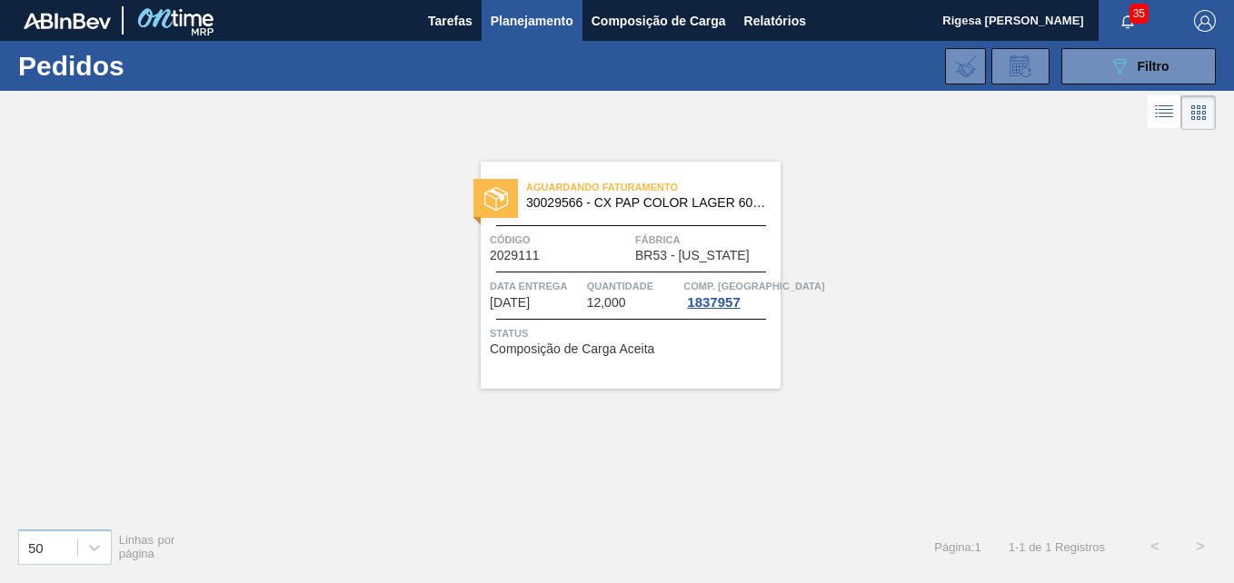
click at [626, 211] on div "Aguardando Faturamento 30029566 - CX PAP COLOR LAGER 600ML C12 NIV24" at bounding box center [631, 195] width 300 height 41
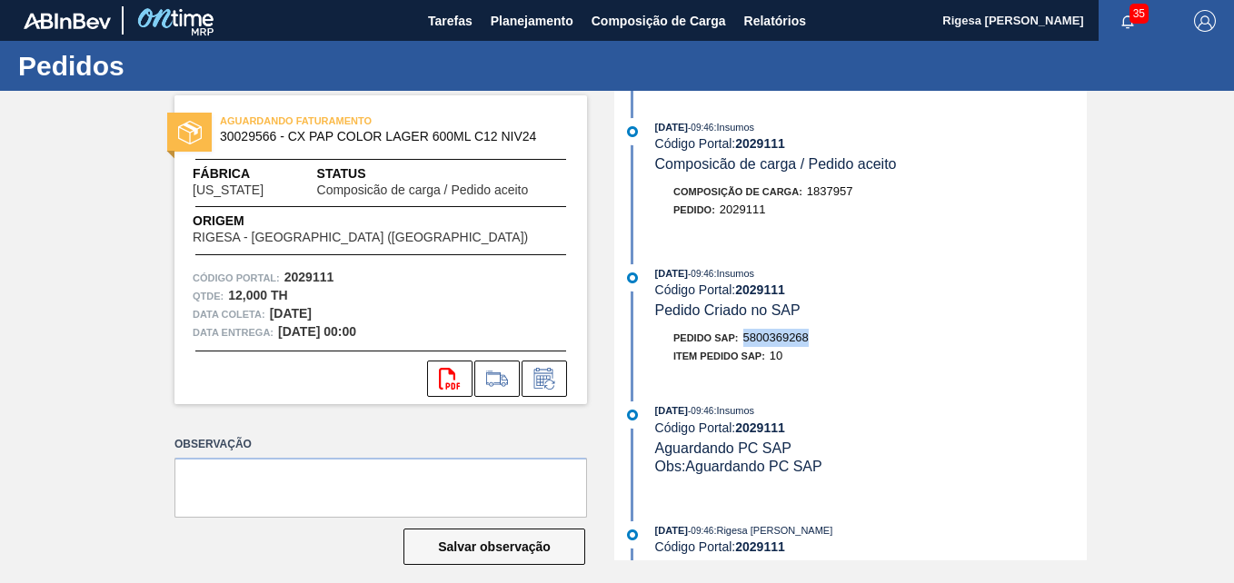
drag, startPoint x: 812, startPoint y: 337, endPoint x: 745, endPoint y: 334, distance: 66.4
click at [745, 334] on div "Pedido SAP: 5800369268" at bounding box center [871, 338] width 432 height 18
copy span "5800369268"
click at [522, 24] on span "Planejamento" at bounding box center [532, 21] width 83 height 22
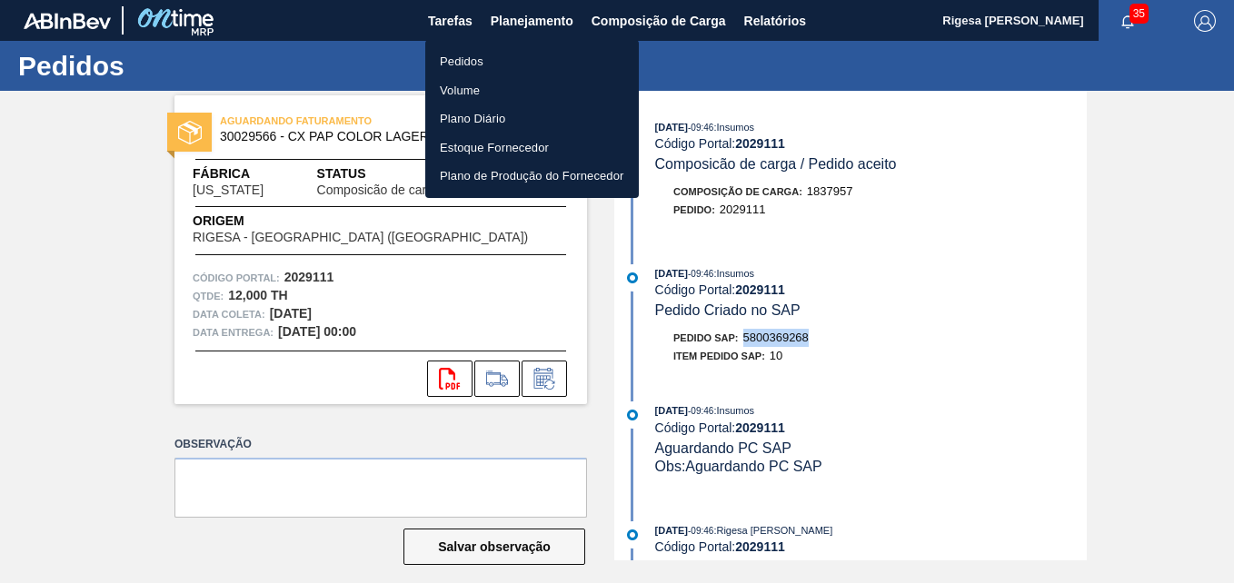
click at [453, 59] on li "Pedidos" at bounding box center [532, 61] width 214 height 29
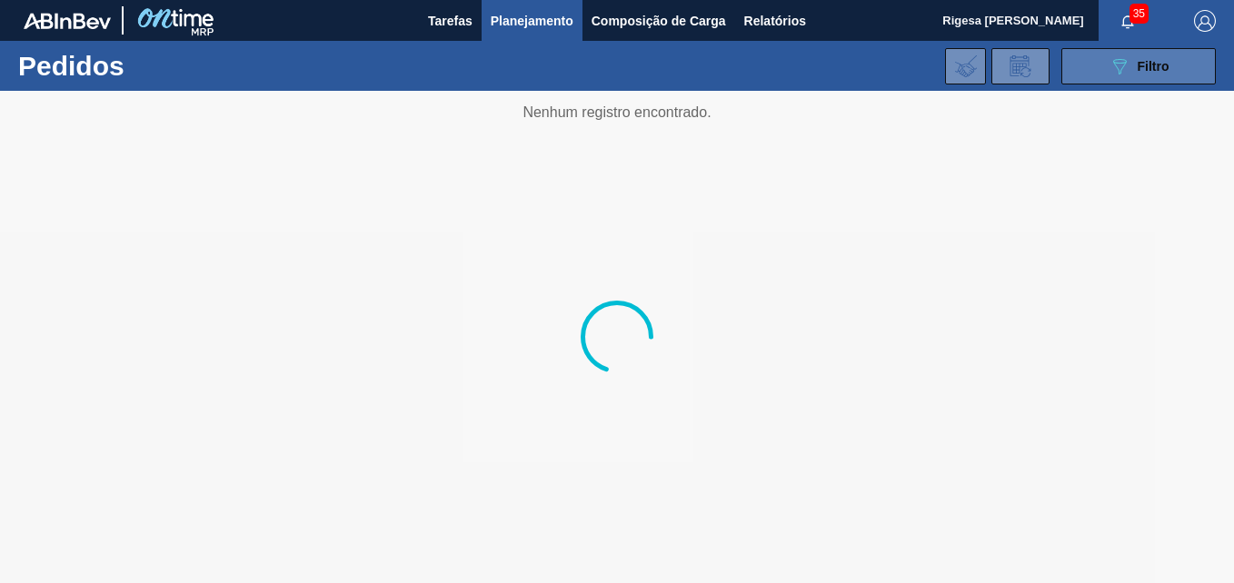
click at [1143, 67] on span "Filtro" at bounding box center [1154, 66] width 32 height 15
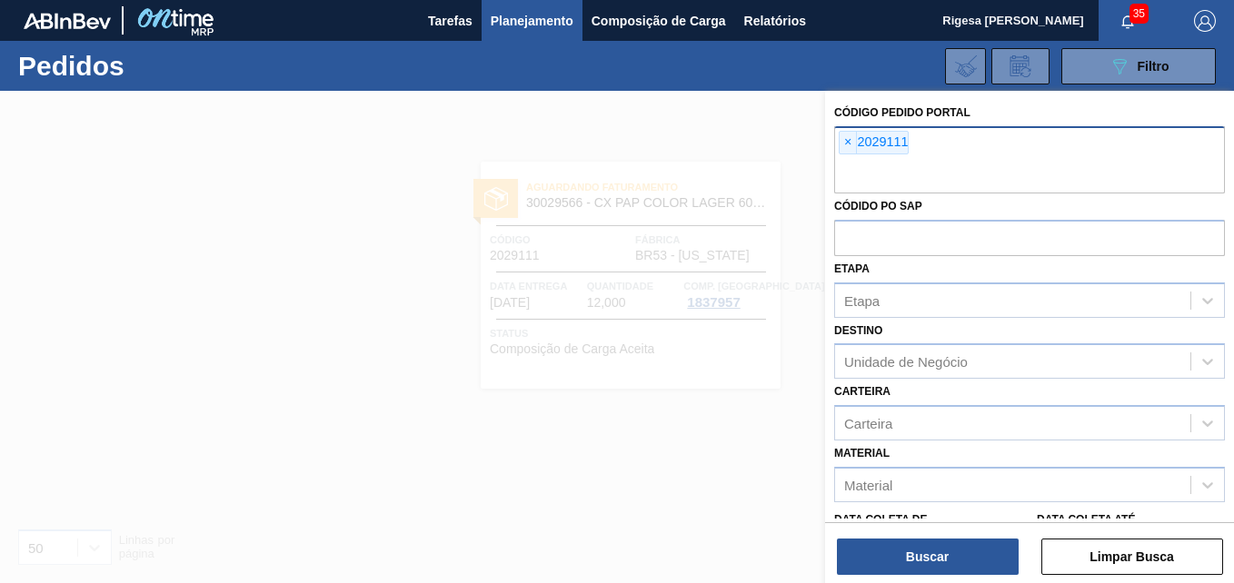
click at [845, 137] on span "×" at bounding box center [848, 143] width 17 height 22
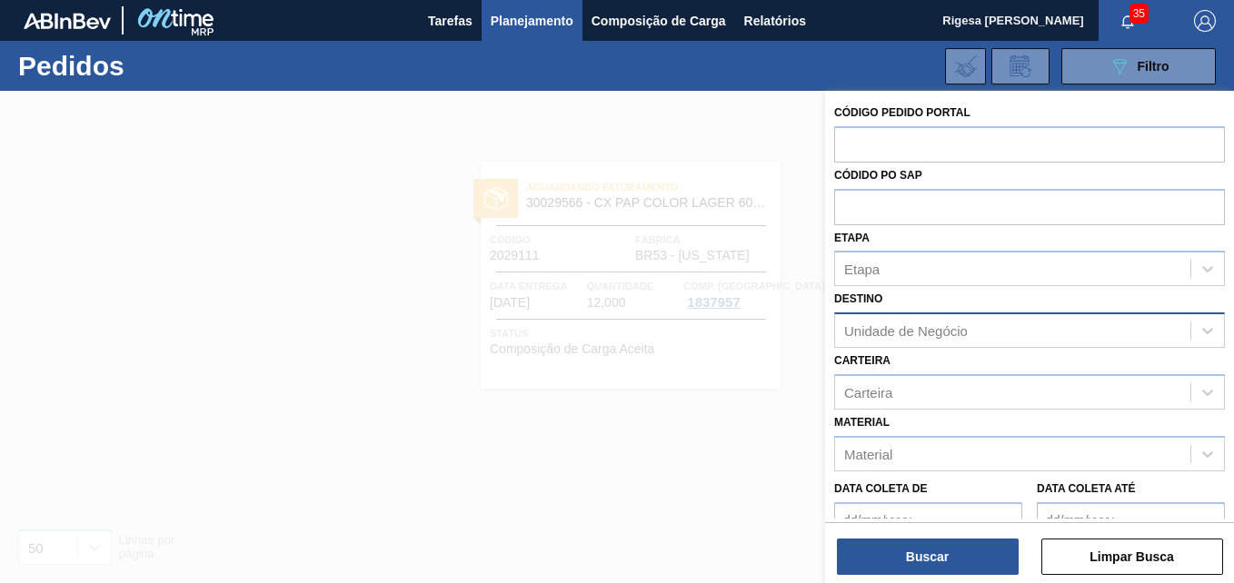
click at [886, 334] on div "Unidade de Negócio" at bounding box center [906, 331] width 124 height 15
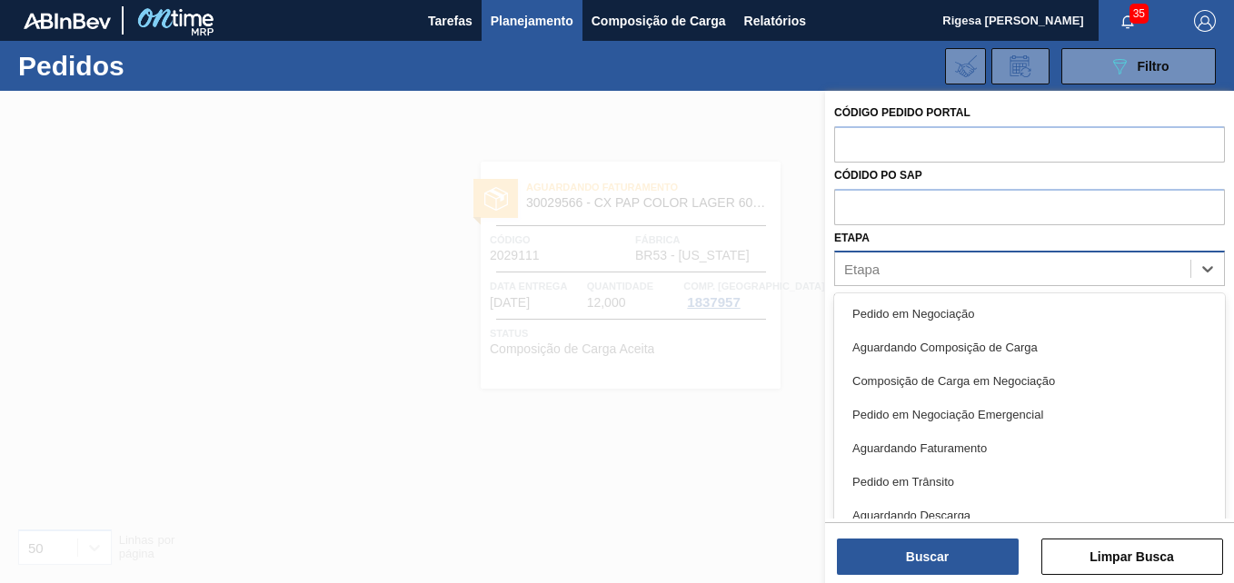
click at [878, 267] on div "Etapa" at bounding box center [861, 269] width 35 height 15
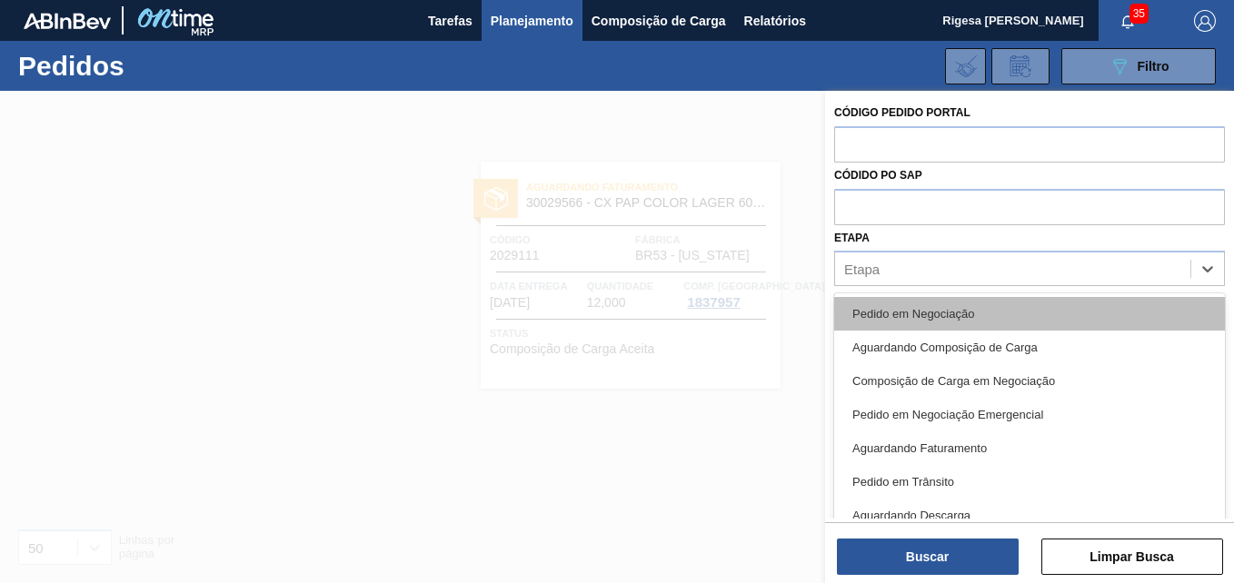
click at [890, 311] on div "Pedido em Negociação" at bounding box center [1029, 314] width 391 height 34
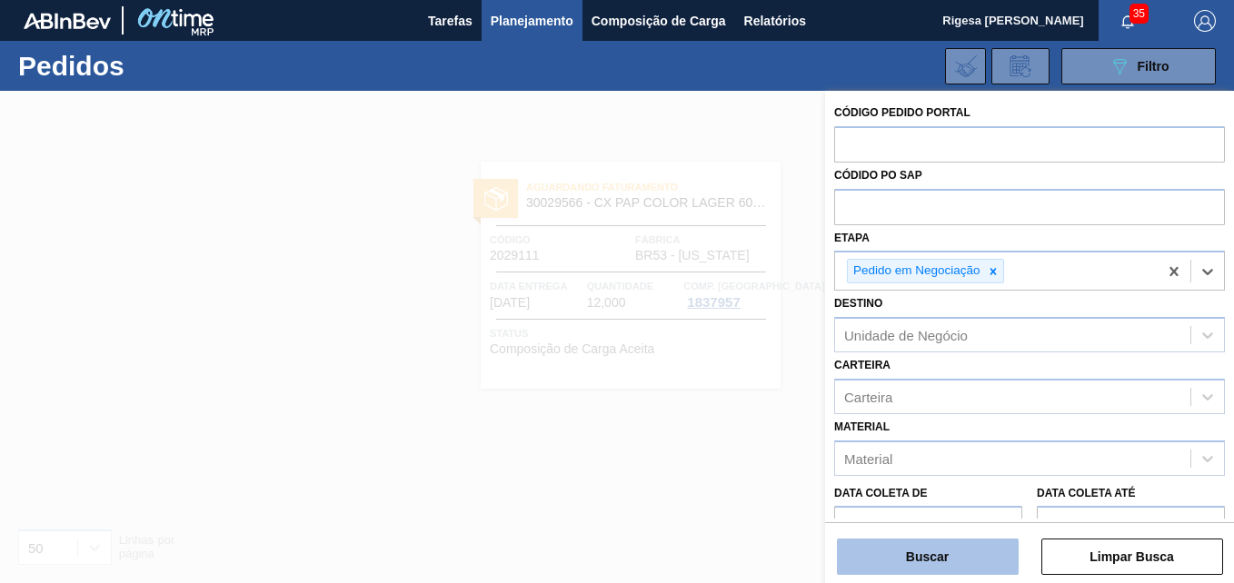
click at [957, 564] on button "Buscar" at bounding box center [928, 557] width 182 height 36
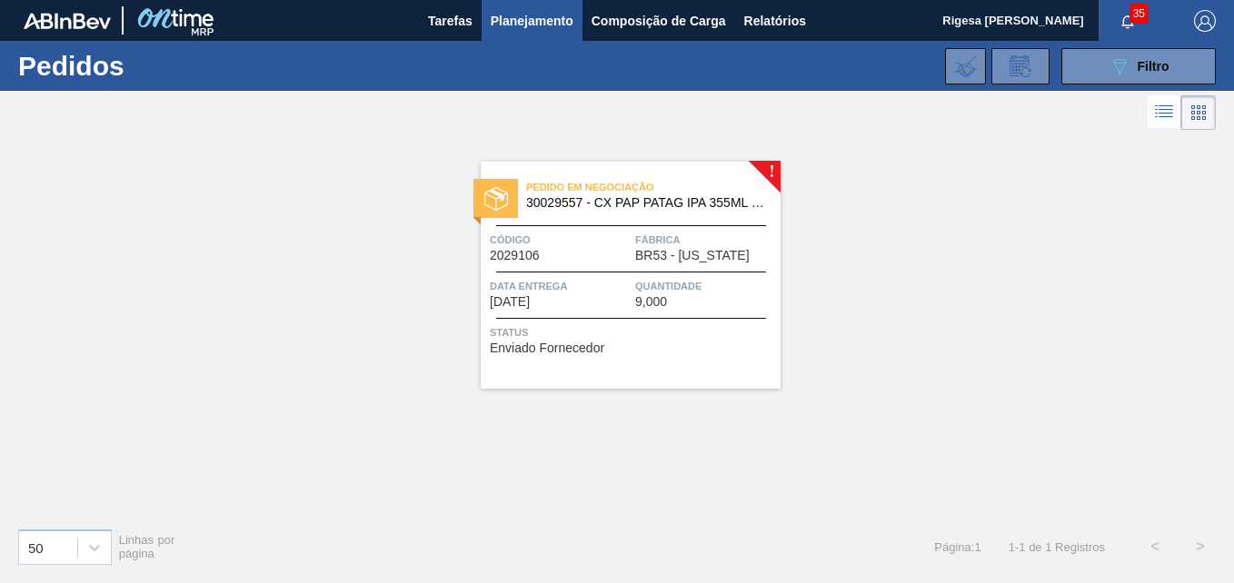
click at [631, 197] on span "30029557 - CX PAP PATAG IPA 355ML C12 NIV24" at bounding box center [646, 203] width 240 height 14
